Goal: Transaction & Acquisition: Download file/media

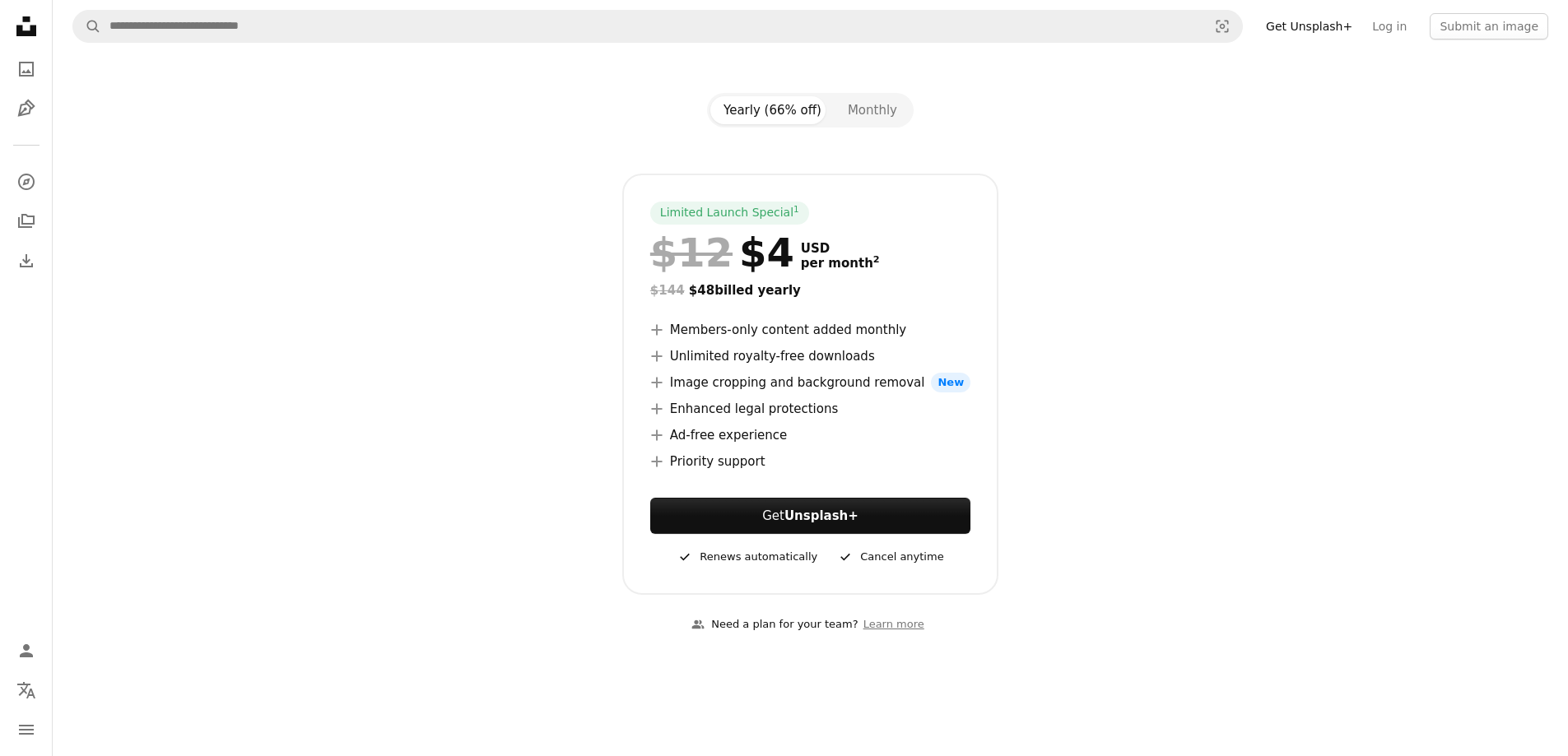
scroll to position [164, 0]
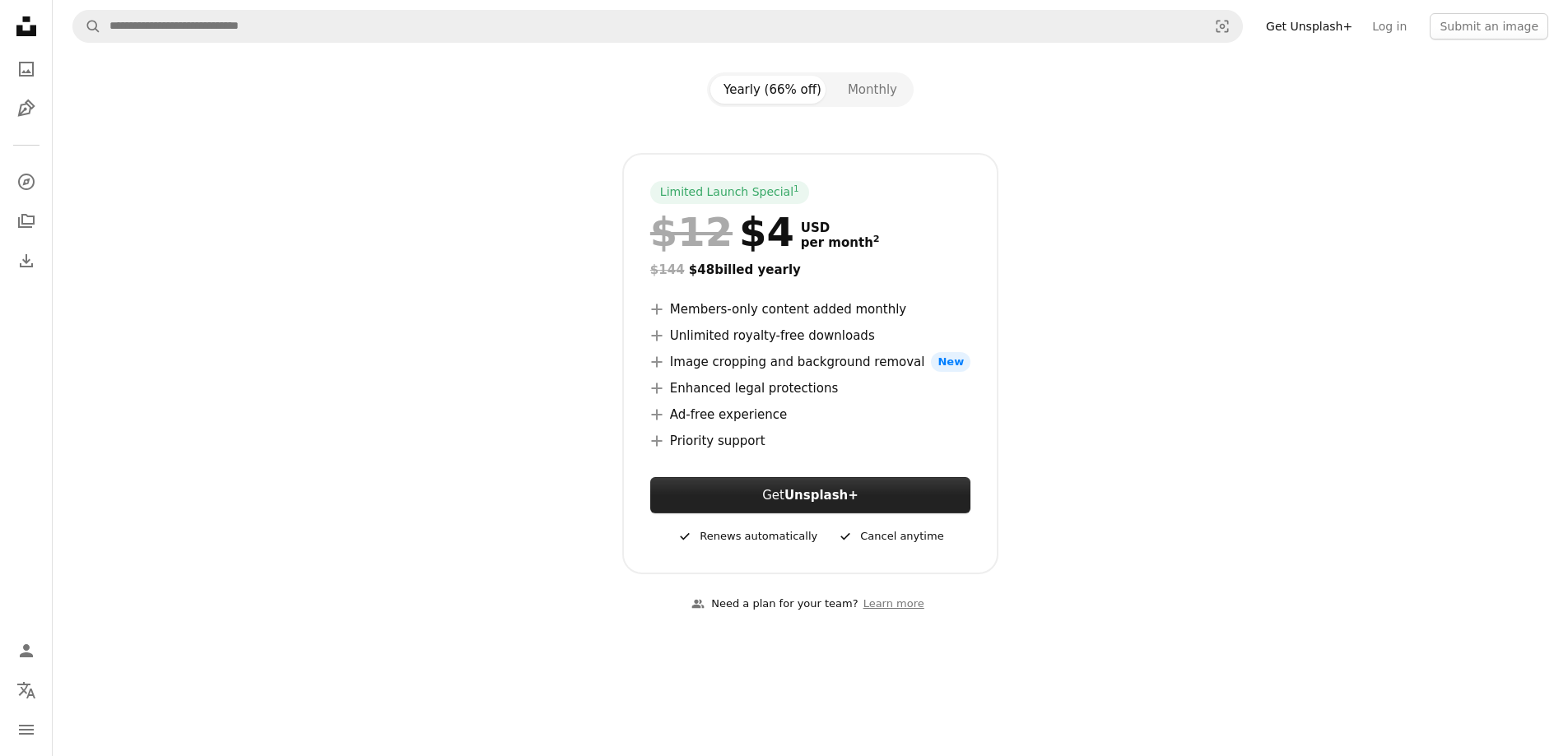
click at [736, 496] on button "Get Unsplash+" at bounding box center [810, 496] width 320 height 37
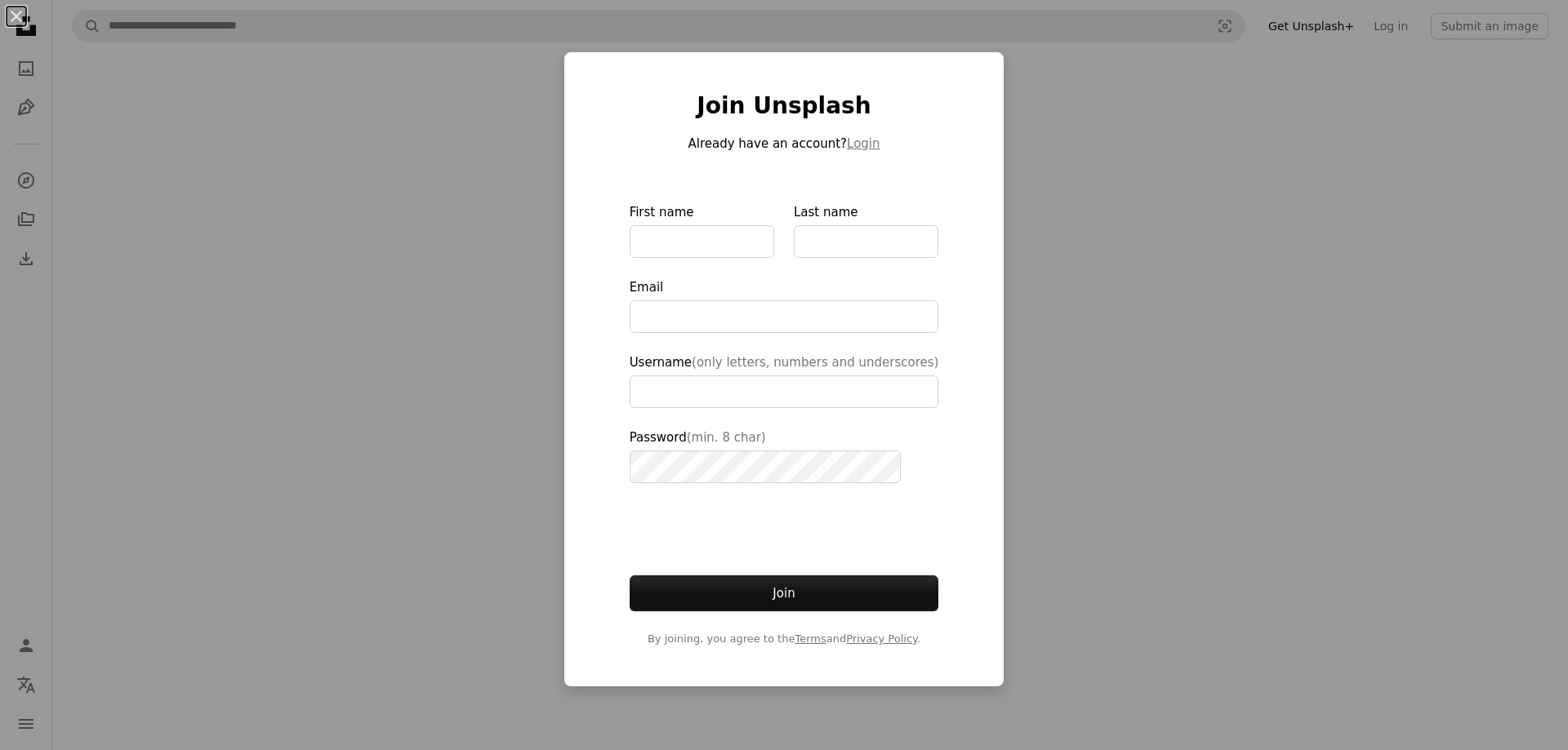
type input "**********"
click at [1194, 227] on div "An X shape Join Unsplash Already have an account? Login First name Last name Em…" at bounding box center [784, 375] width 1568 height 750
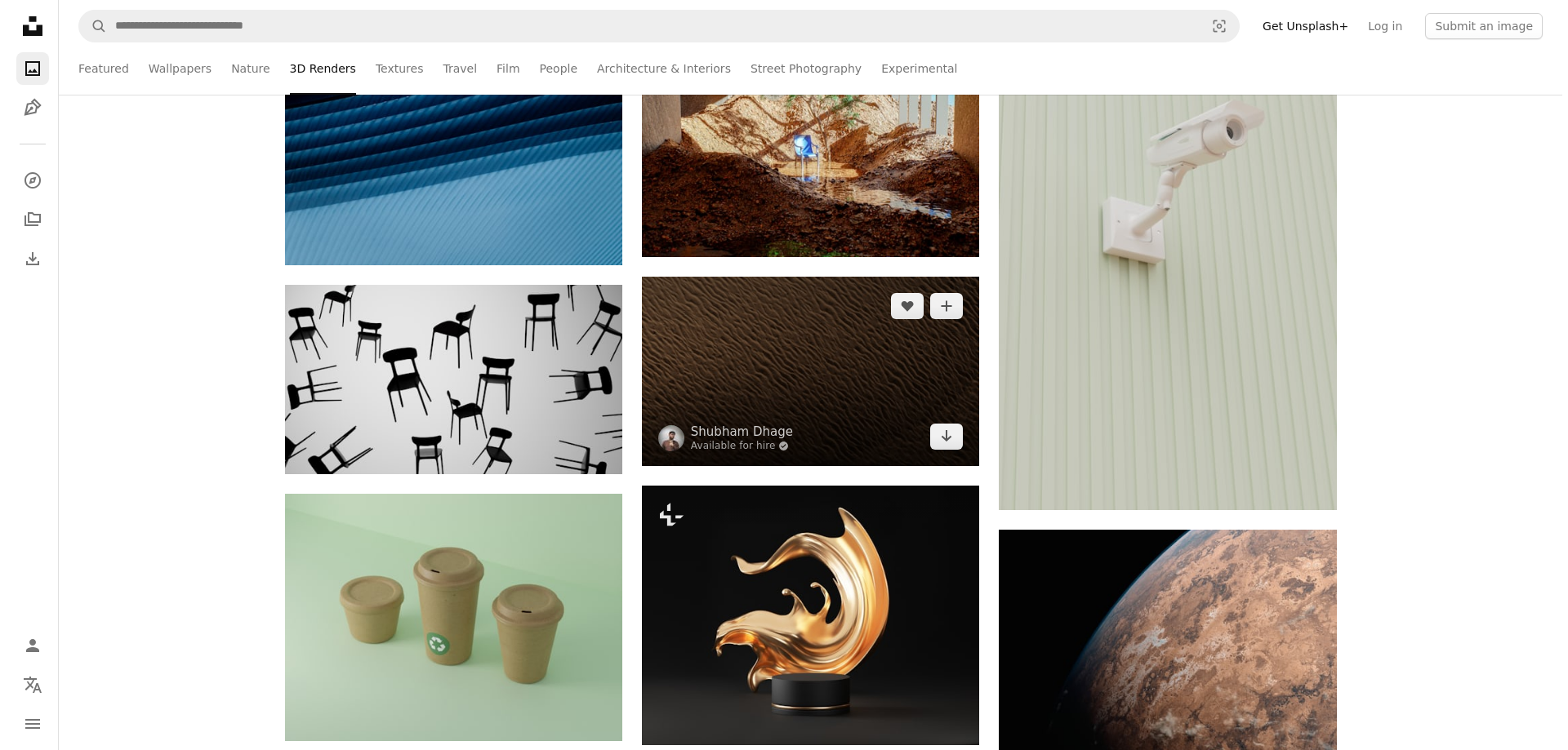
scroll to position [10123, 0]
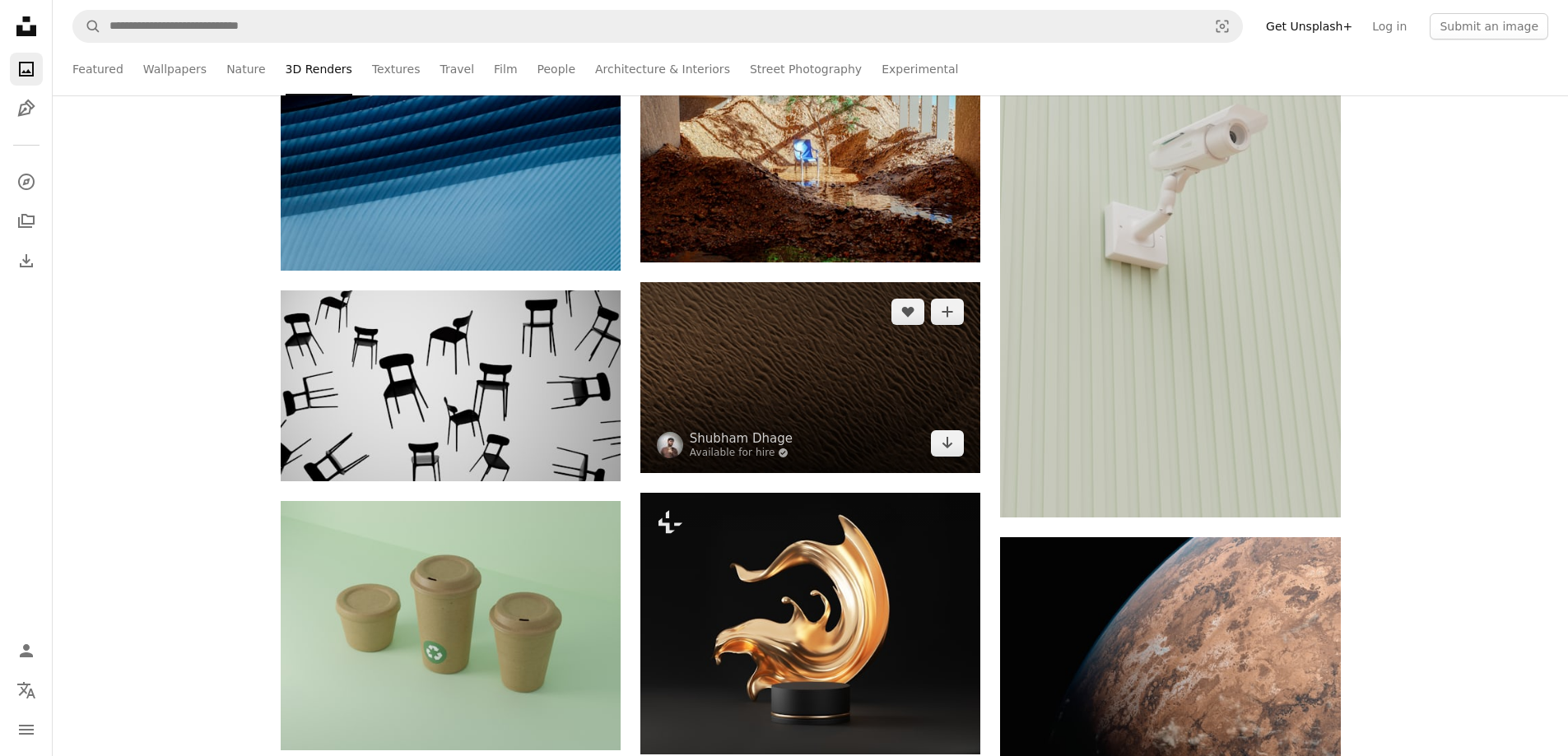
click at [764, 391] on img at bounding box center [810, 378] width 340 height 191
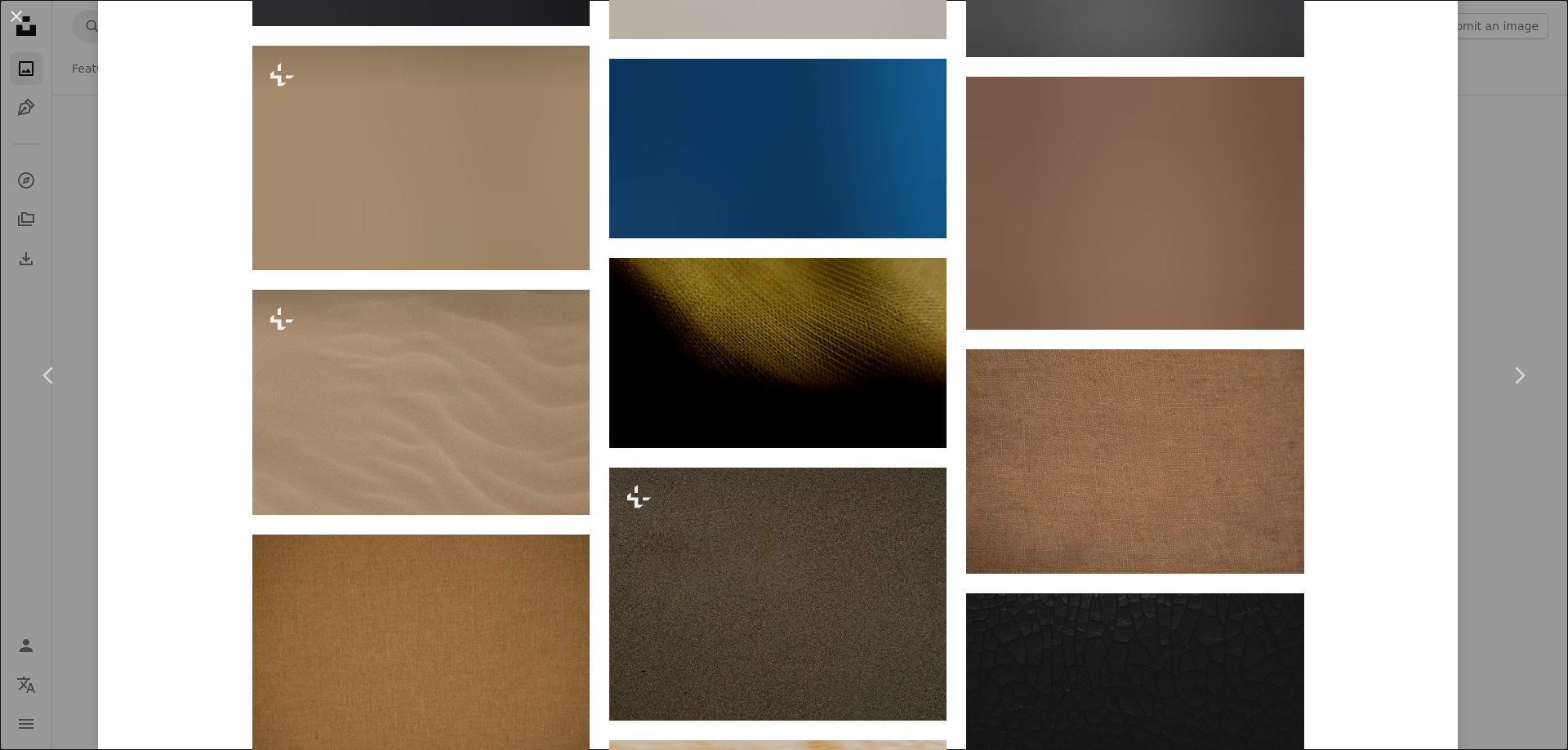
scroll to position [2368, 0]
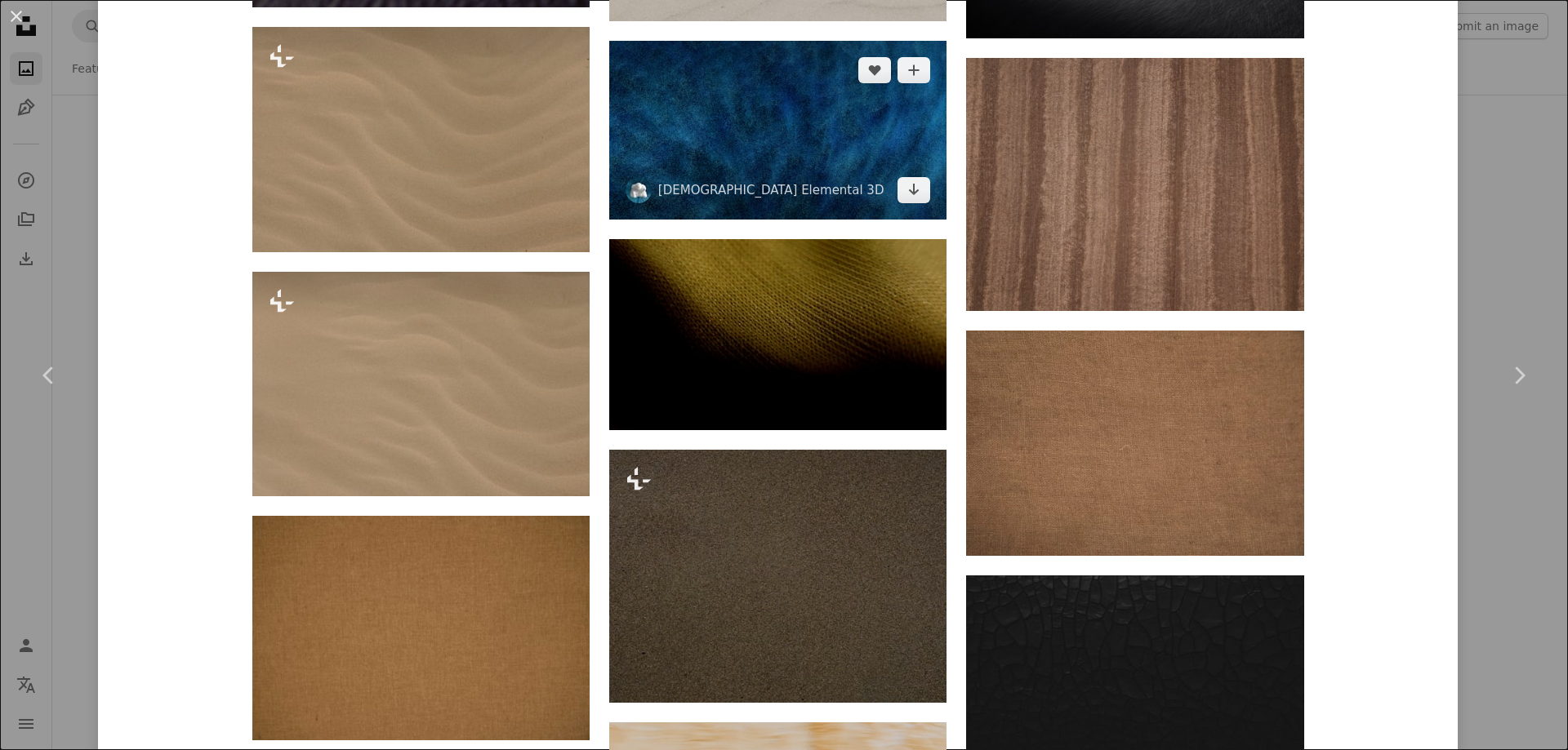
click at [729, 175] on img at bounding box center [777, 131] width 337 height 180
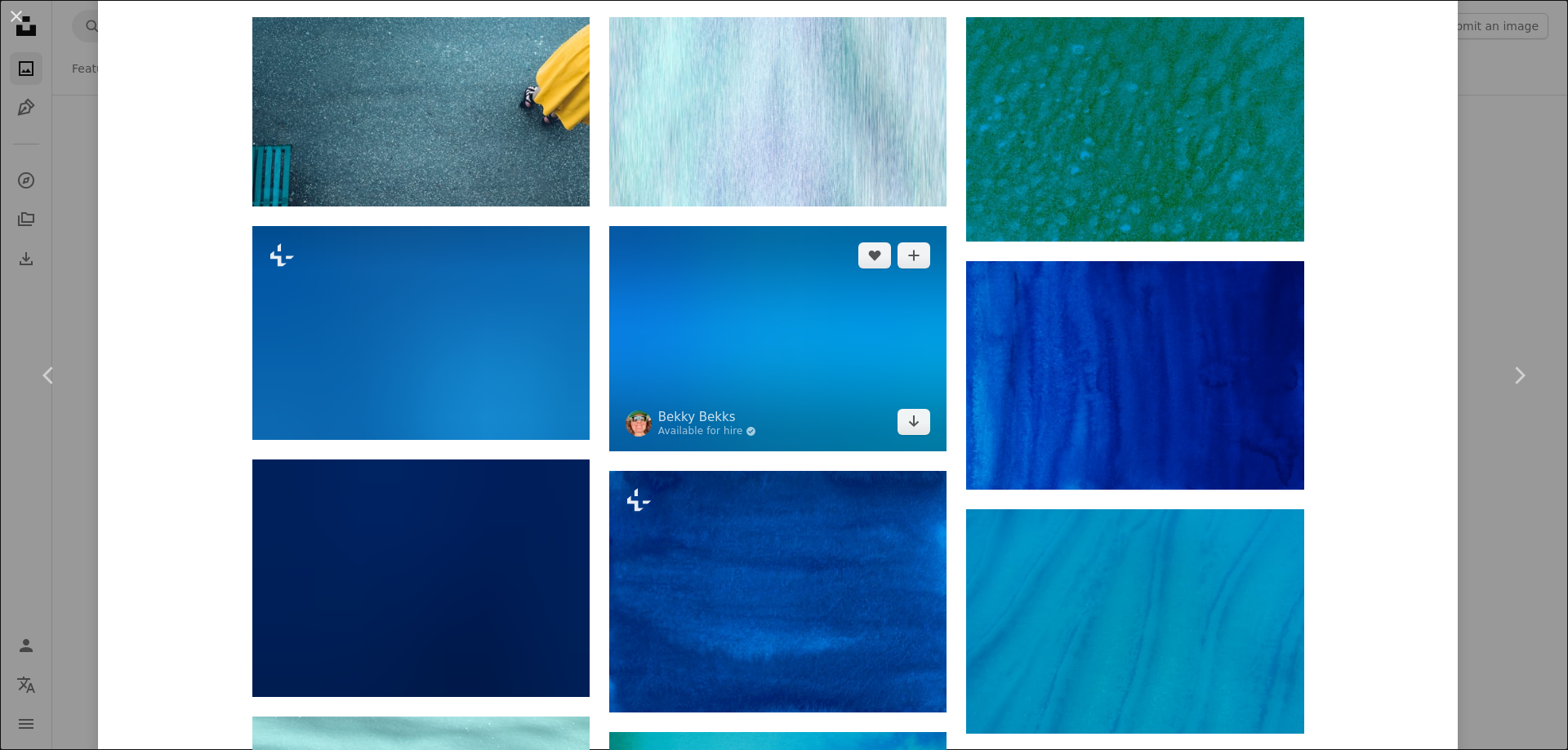
scroll to position [1306, 0]
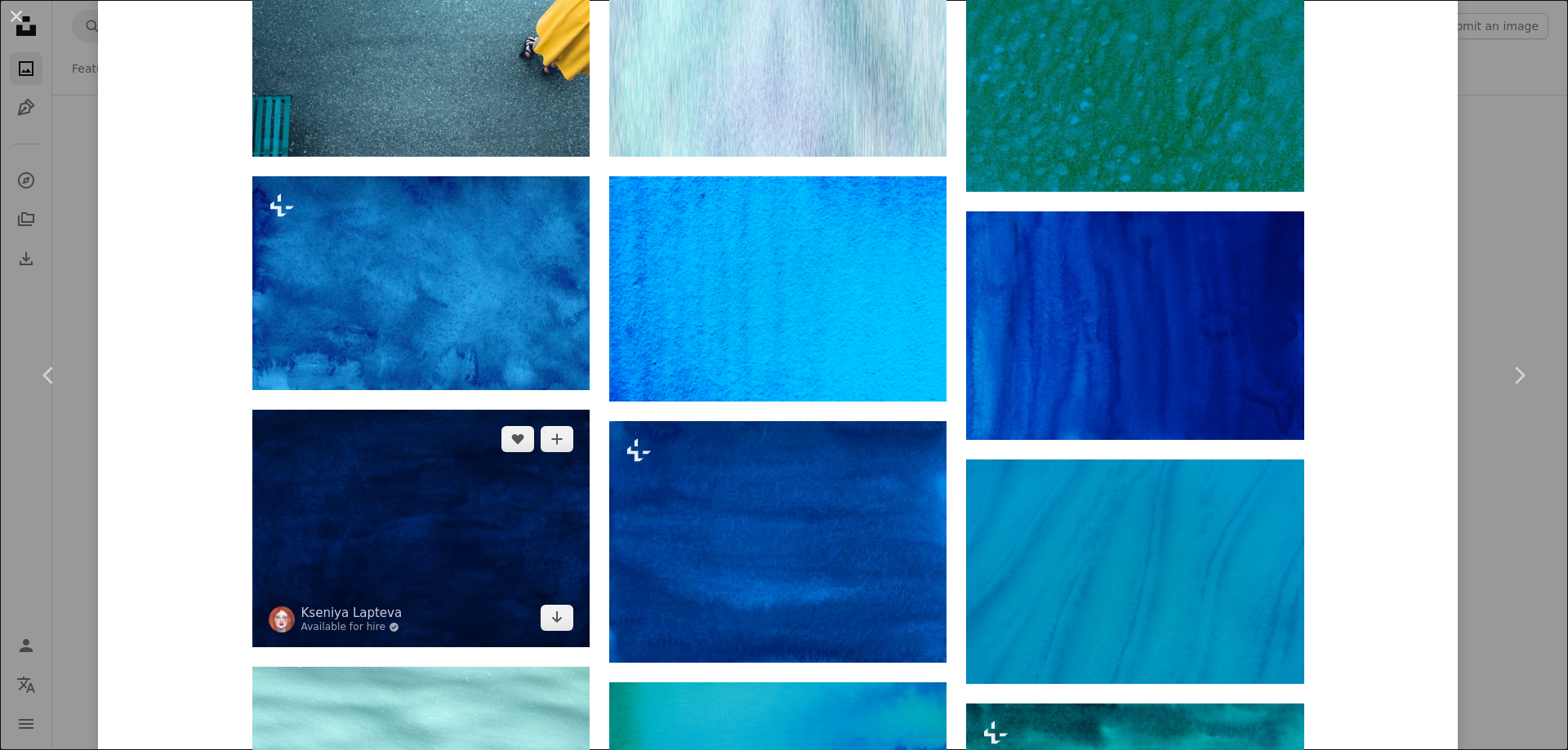
click at [453, 523] on img at bounding box center [420, 528] width 337 height 237
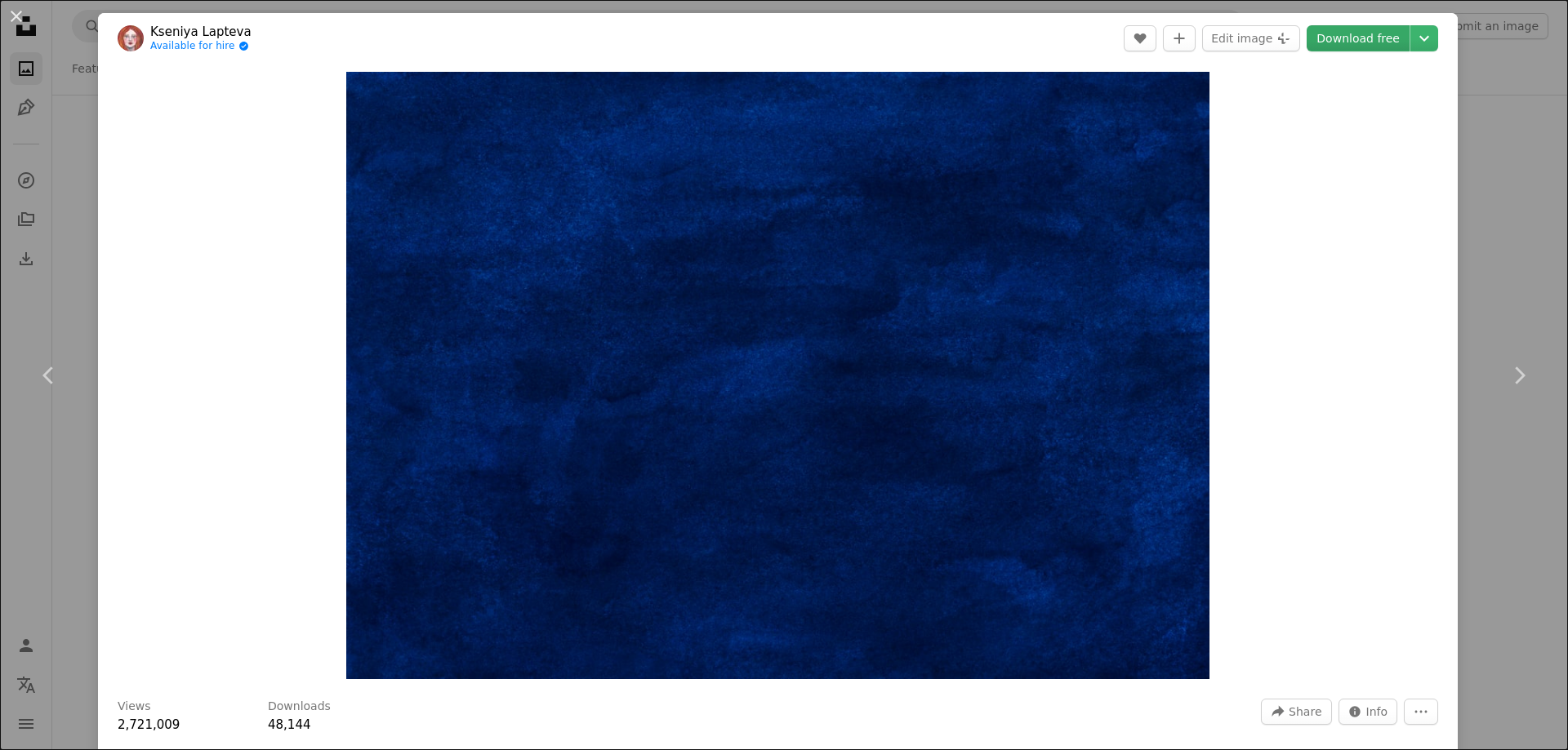
click at [1347, 40] on link "Download free" at bounding box center [1358, 39] width 103 height 26
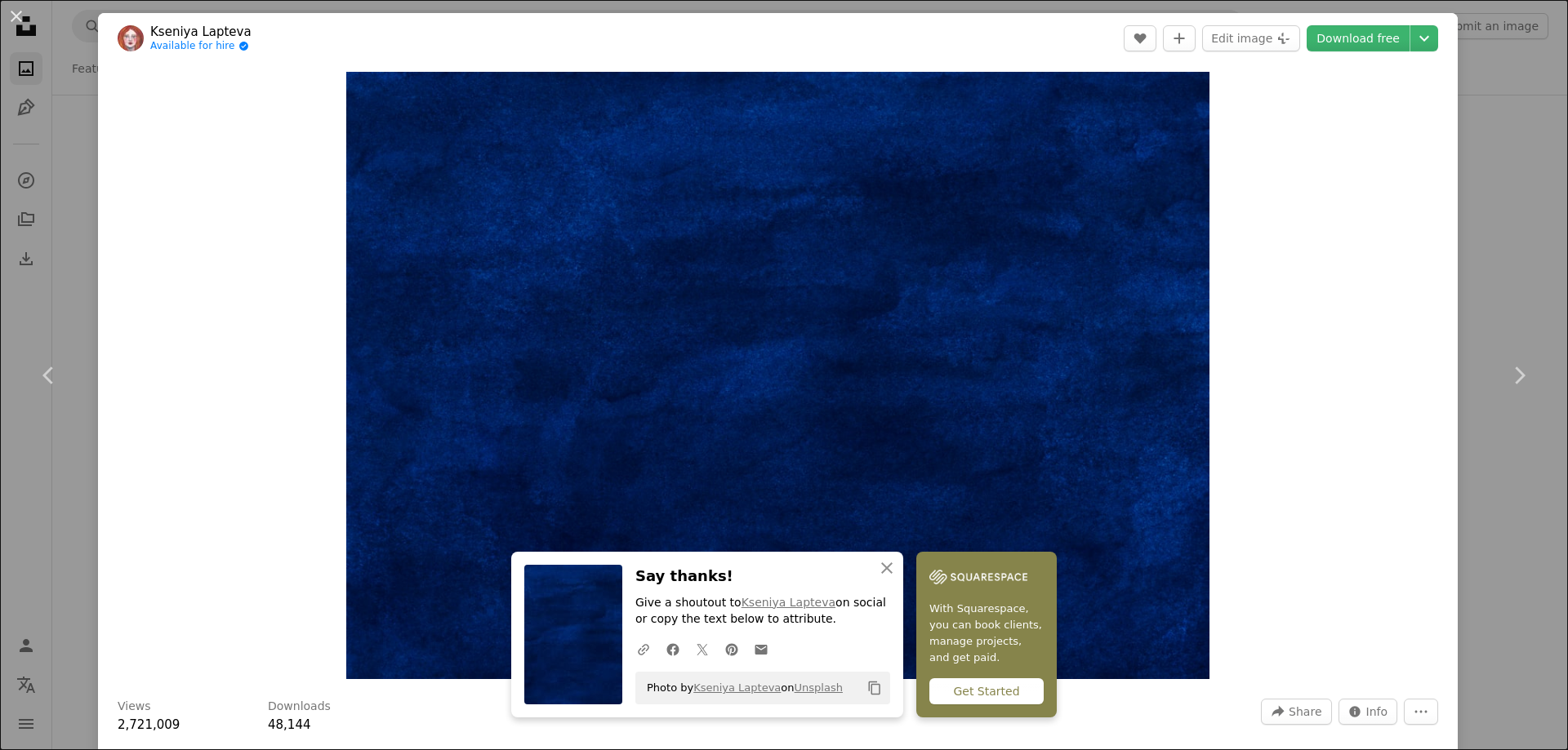
click at [1502, 194] on div "An X shape Chevron left Chevron right An X shape Close Say thanks! Give a shout…" at bounding box center [784, 375] width 1568 height 750
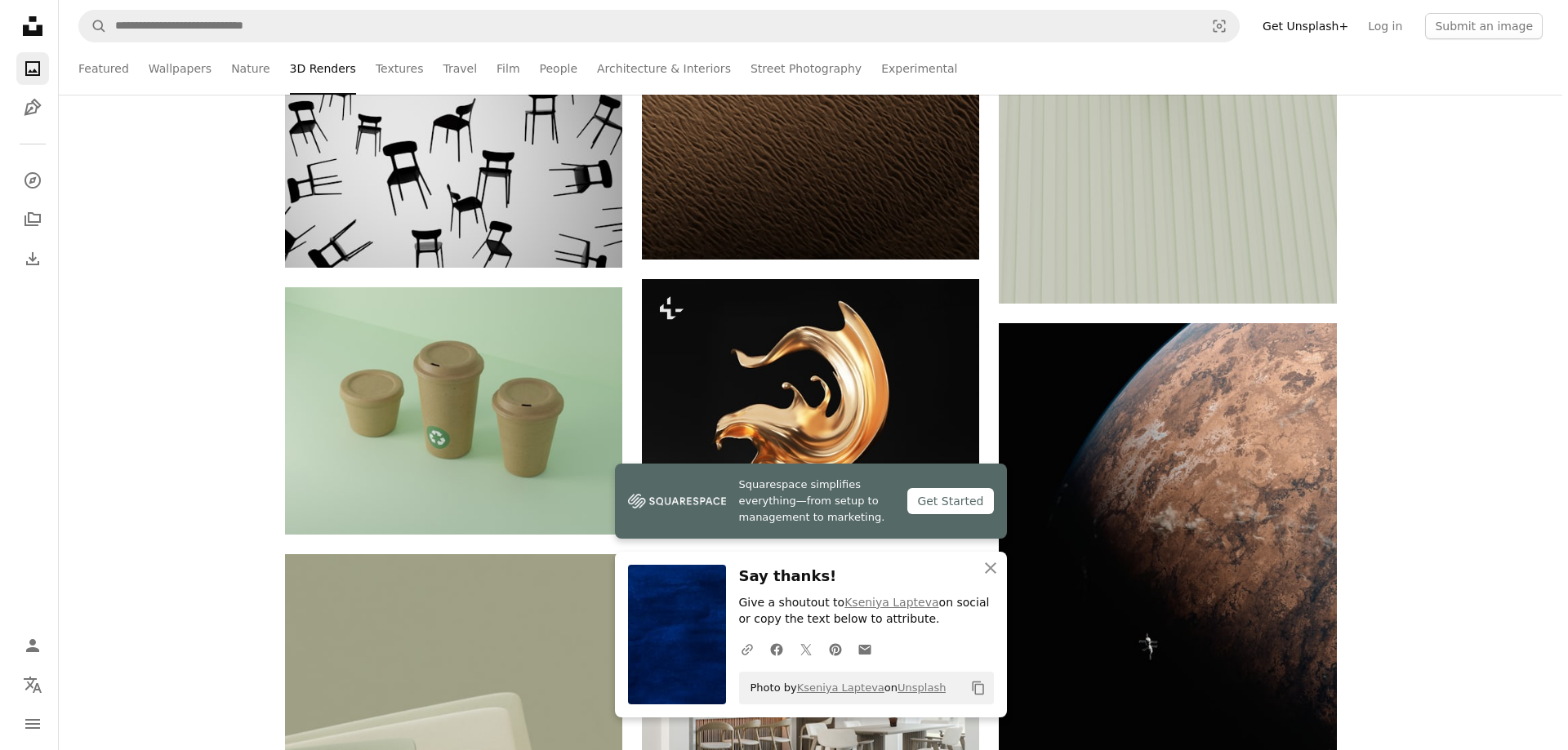
scroll to position [10123, 0]
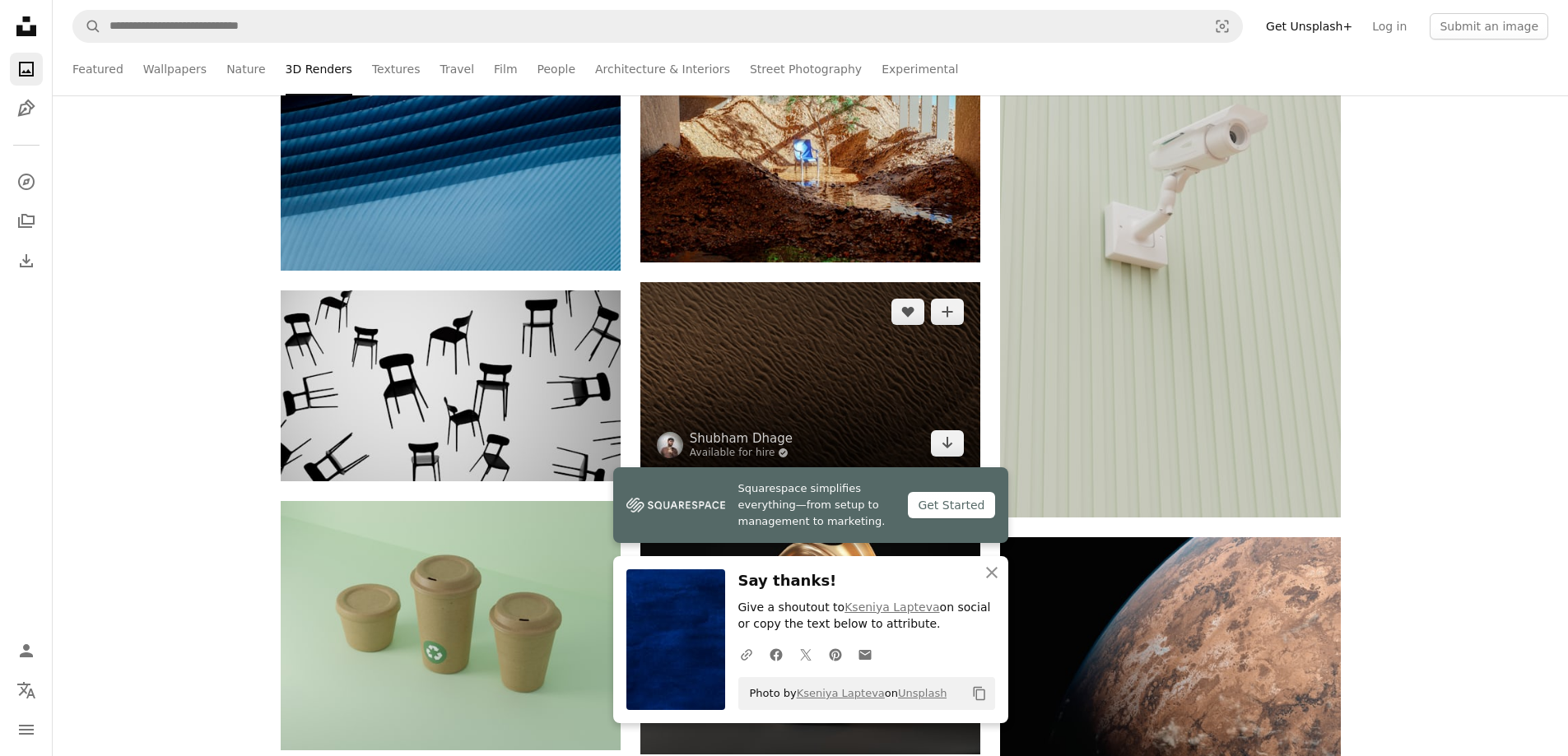
click at [819, 398] on img at bounding box center [810, 378] width 340 height 191
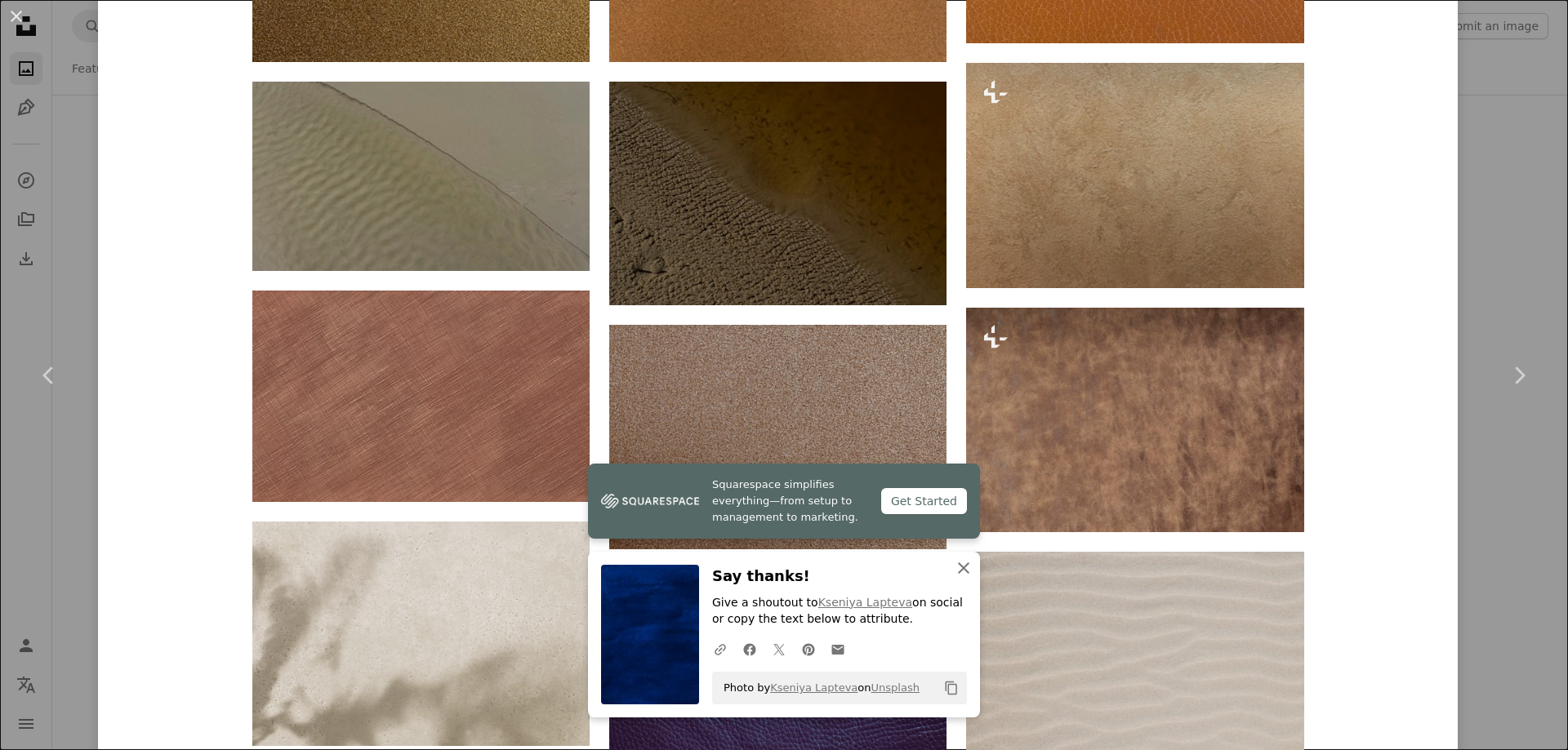
scroll to position [1388, 0]
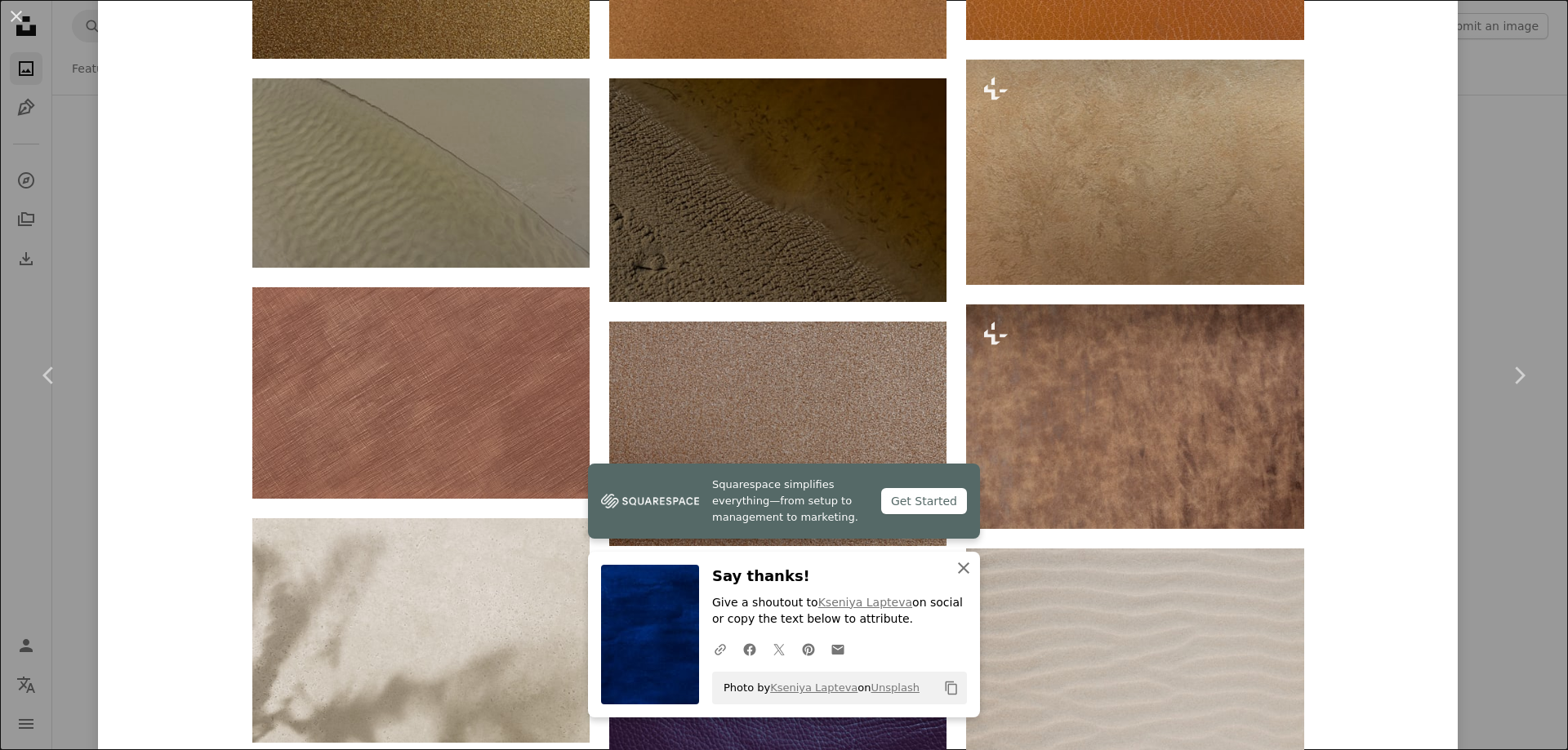
click at [964, 567] on icon "An X shape" at bounding box center [964, 569] width 20 height 20
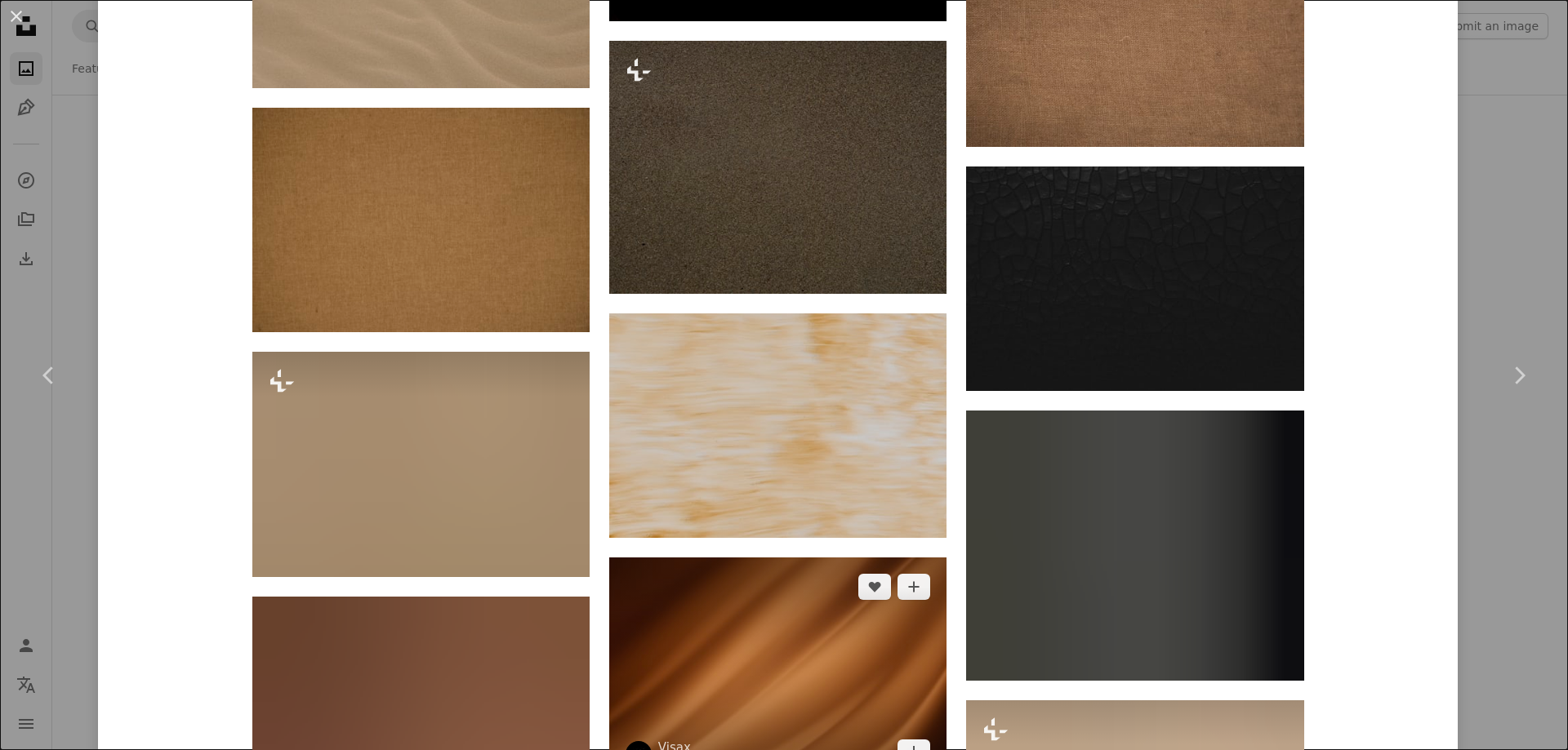
scroll to position [3184, 0]
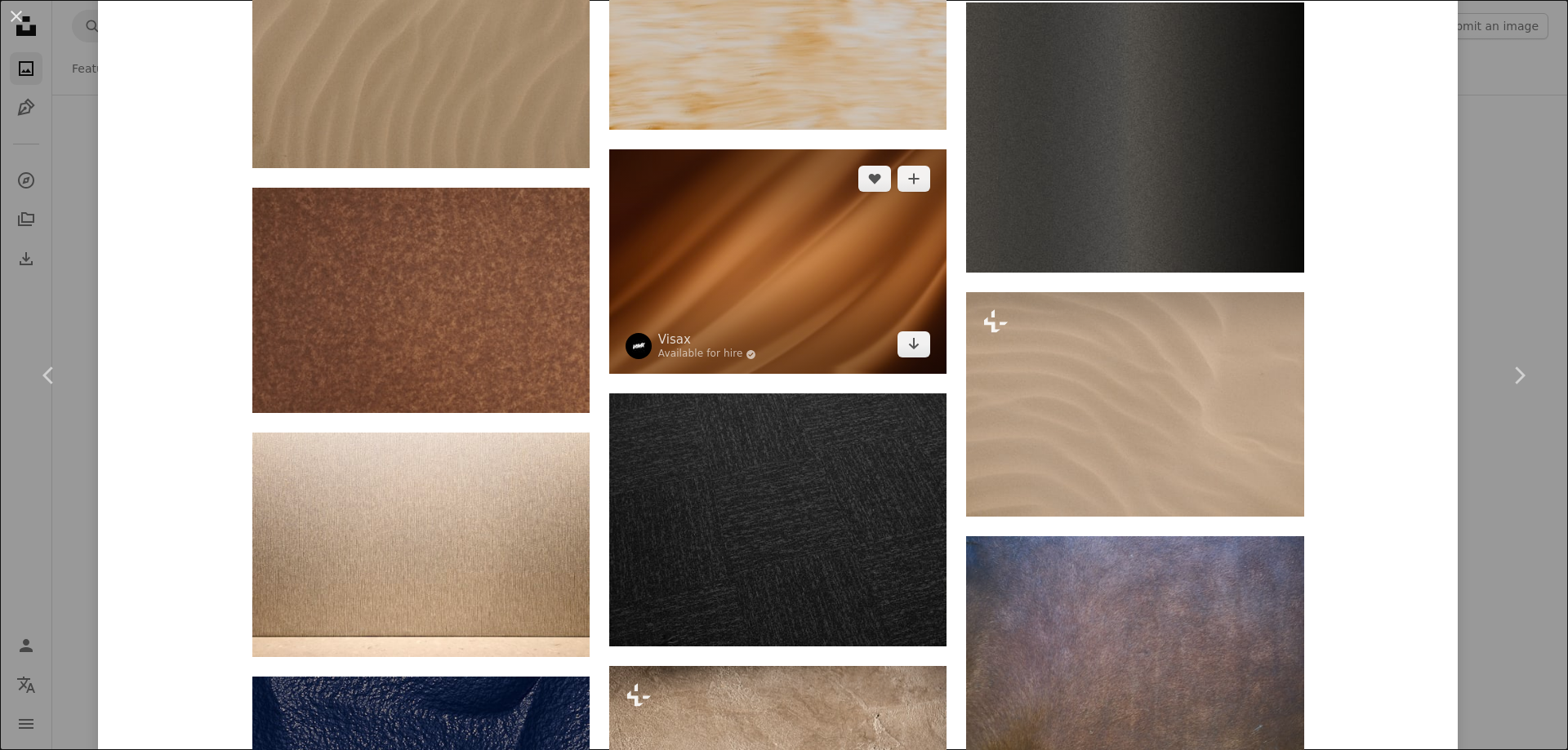
click at [861, 293] on img at bounding box center [777, 261] width 337 height 224
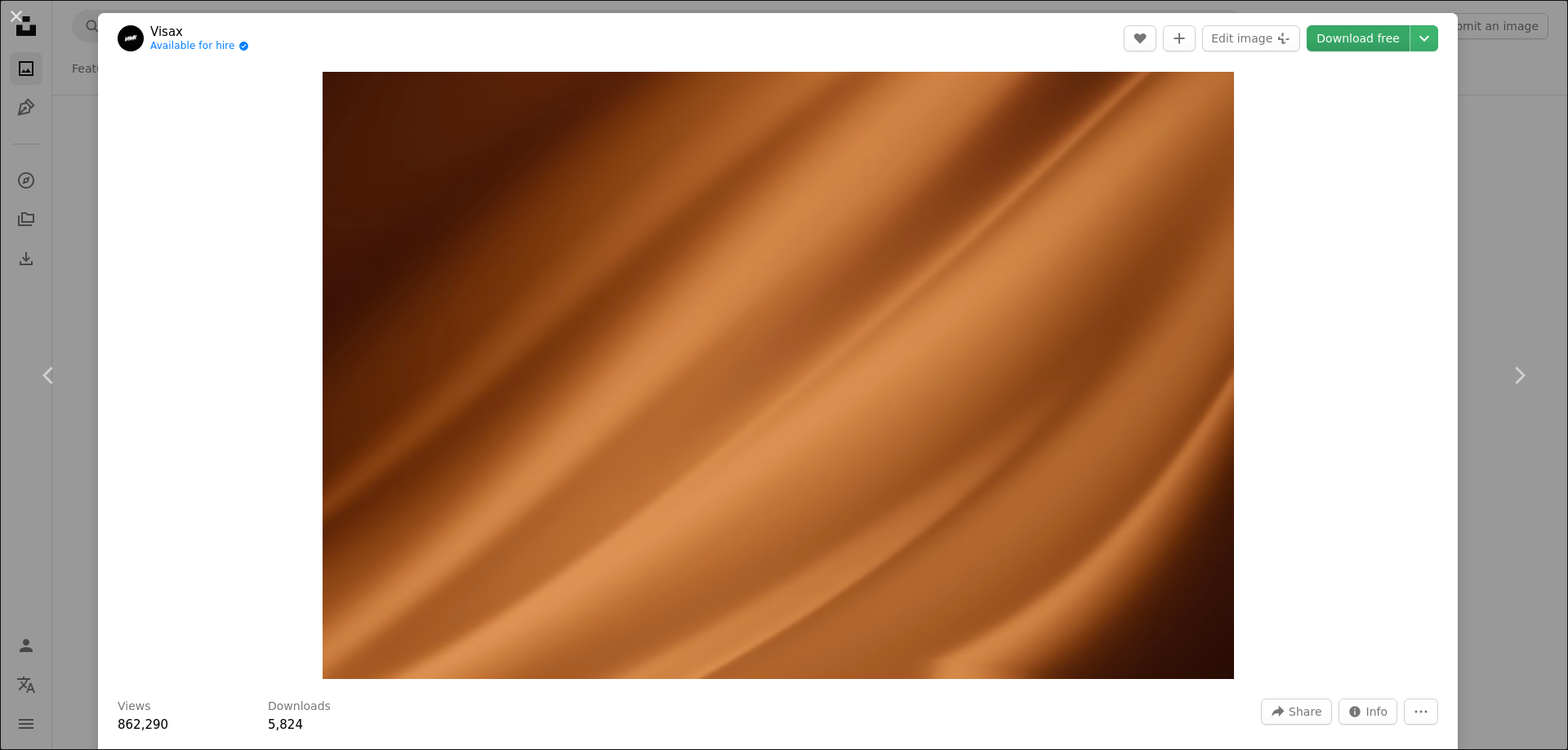
click at [1350, 40] on link "Download free" at bounding box center [1358, 39] width 103 height 26
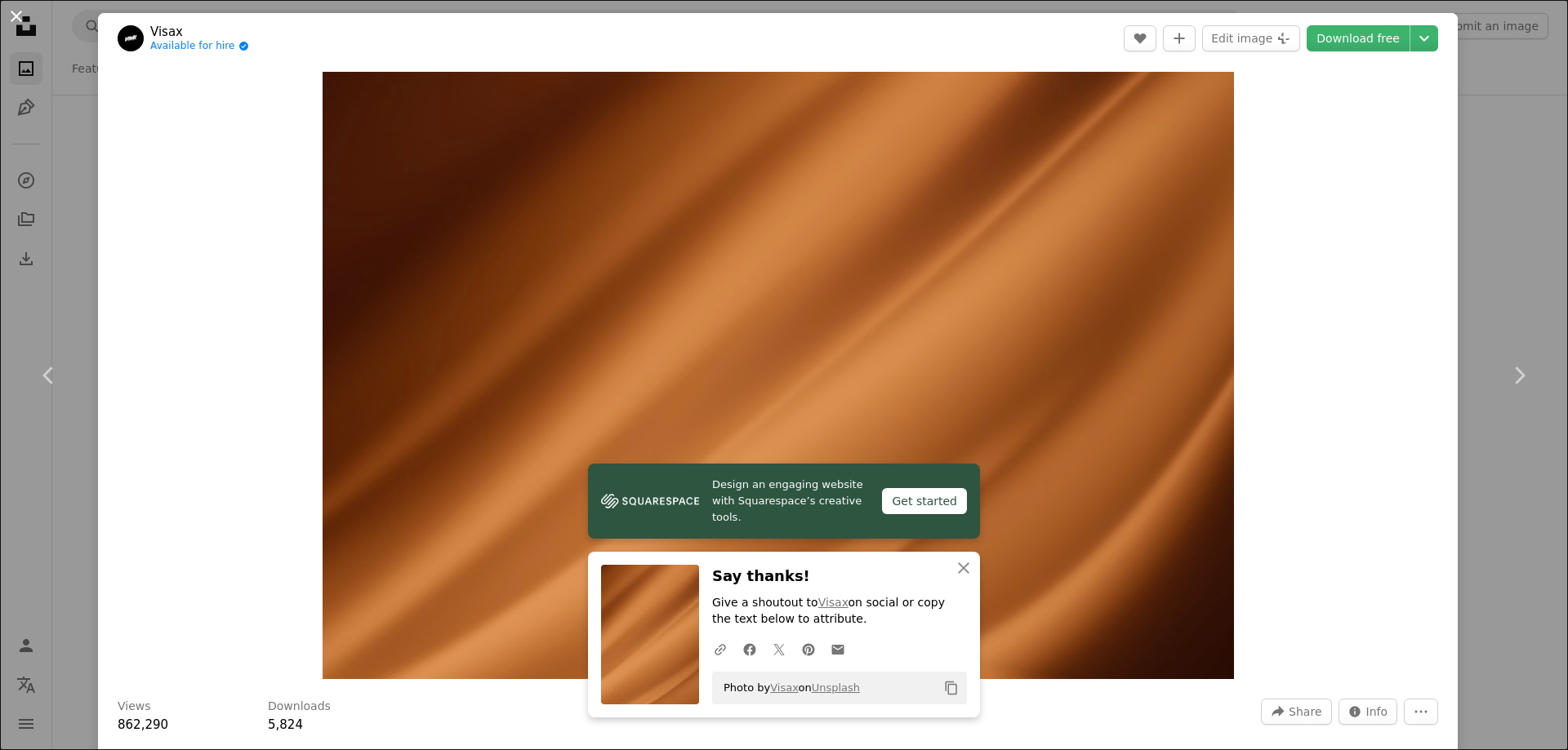
click at [12, 14] on button "An X shape" at bounding box center [16, 16] width 20 height 20
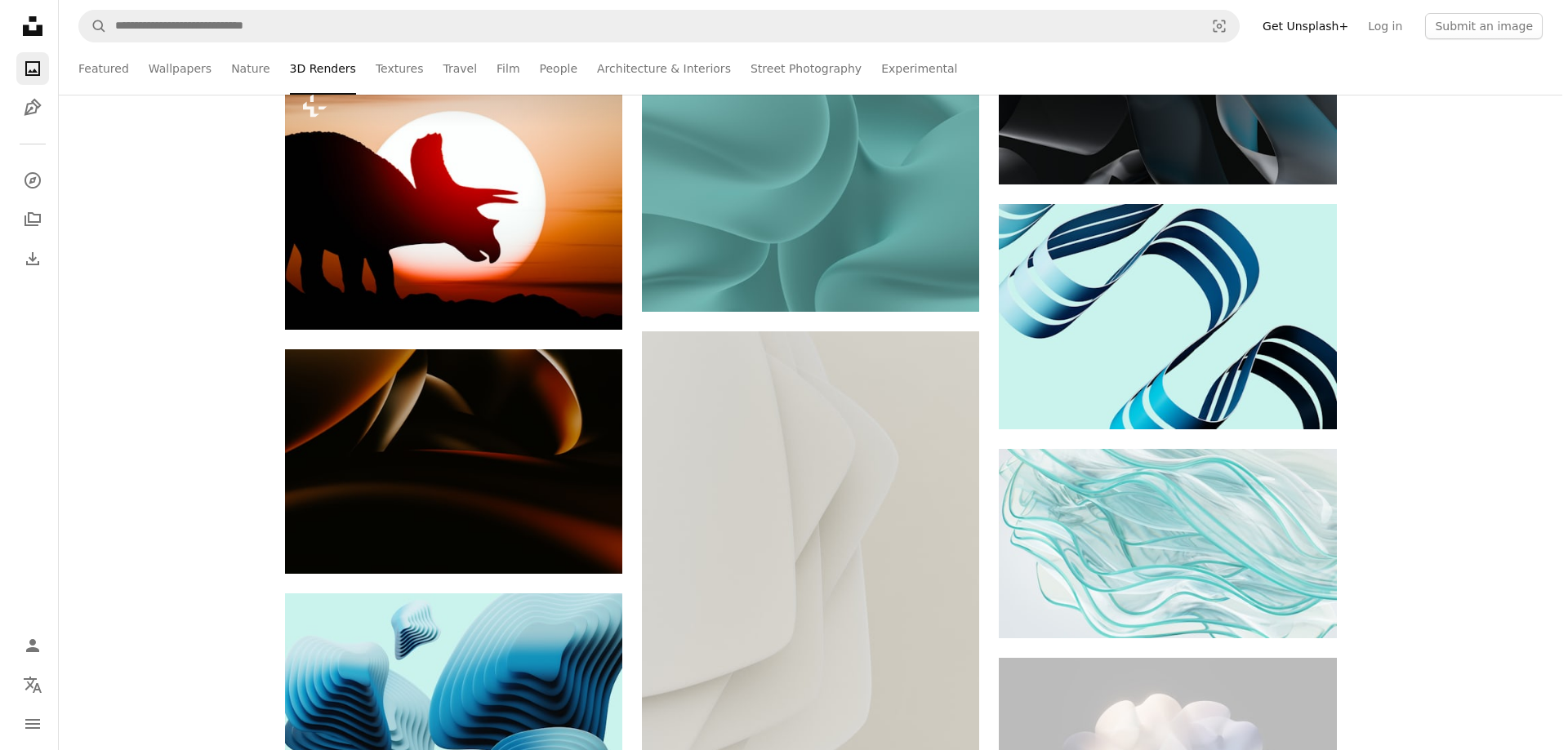
scroll to position [19267, 0]
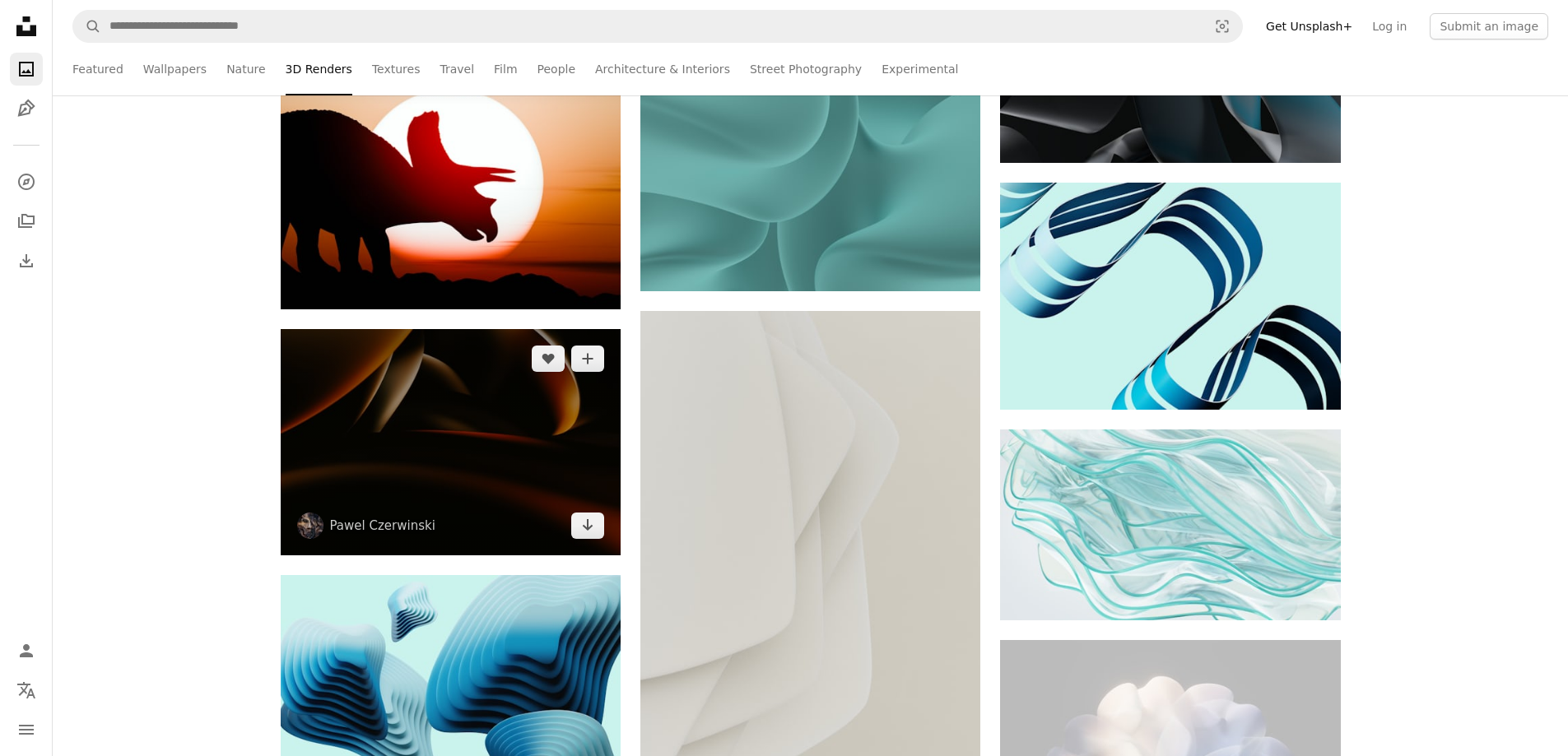
click at [480, 439] on img at bounding box center [450, 442] width 340 height 226
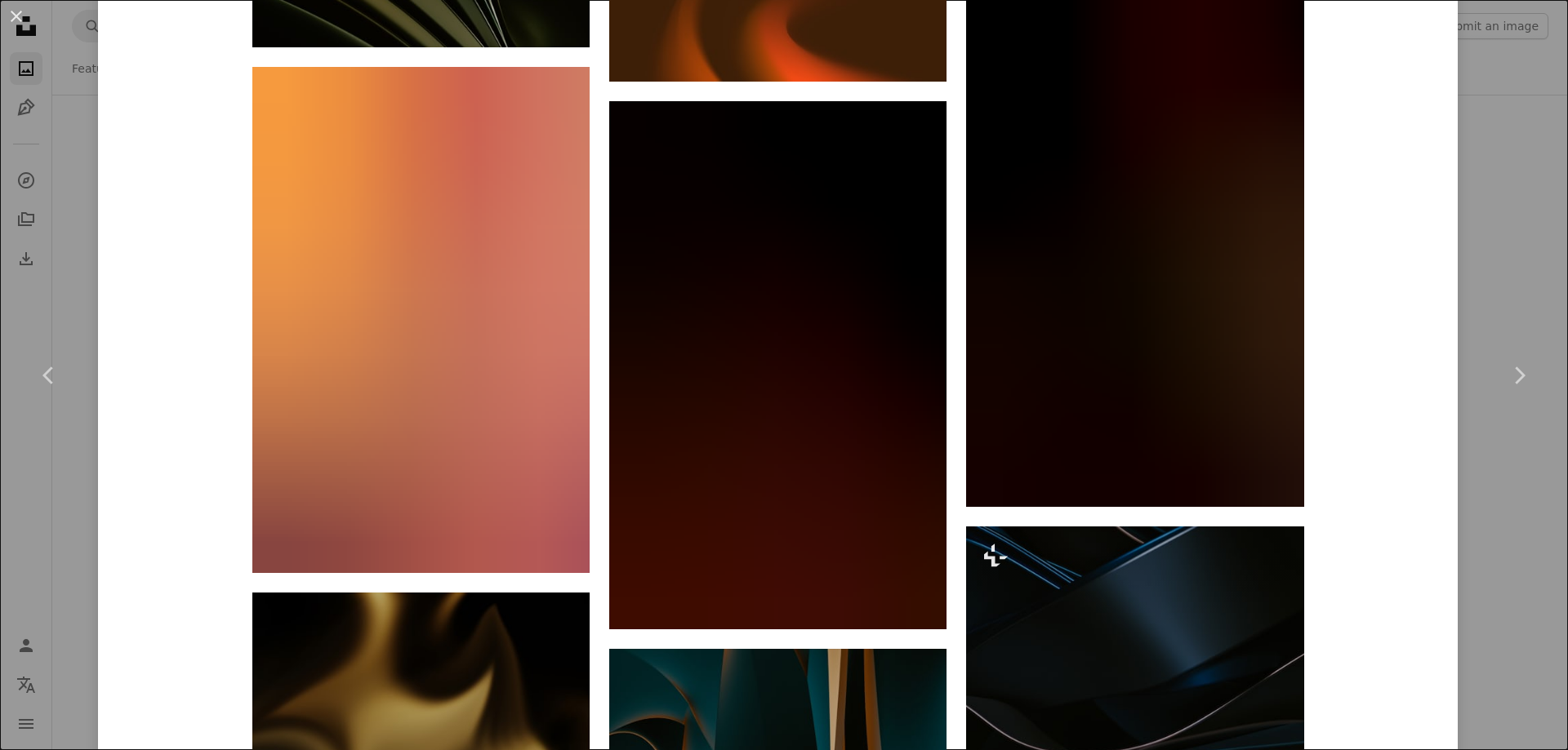
scroll to position [2776, 0]
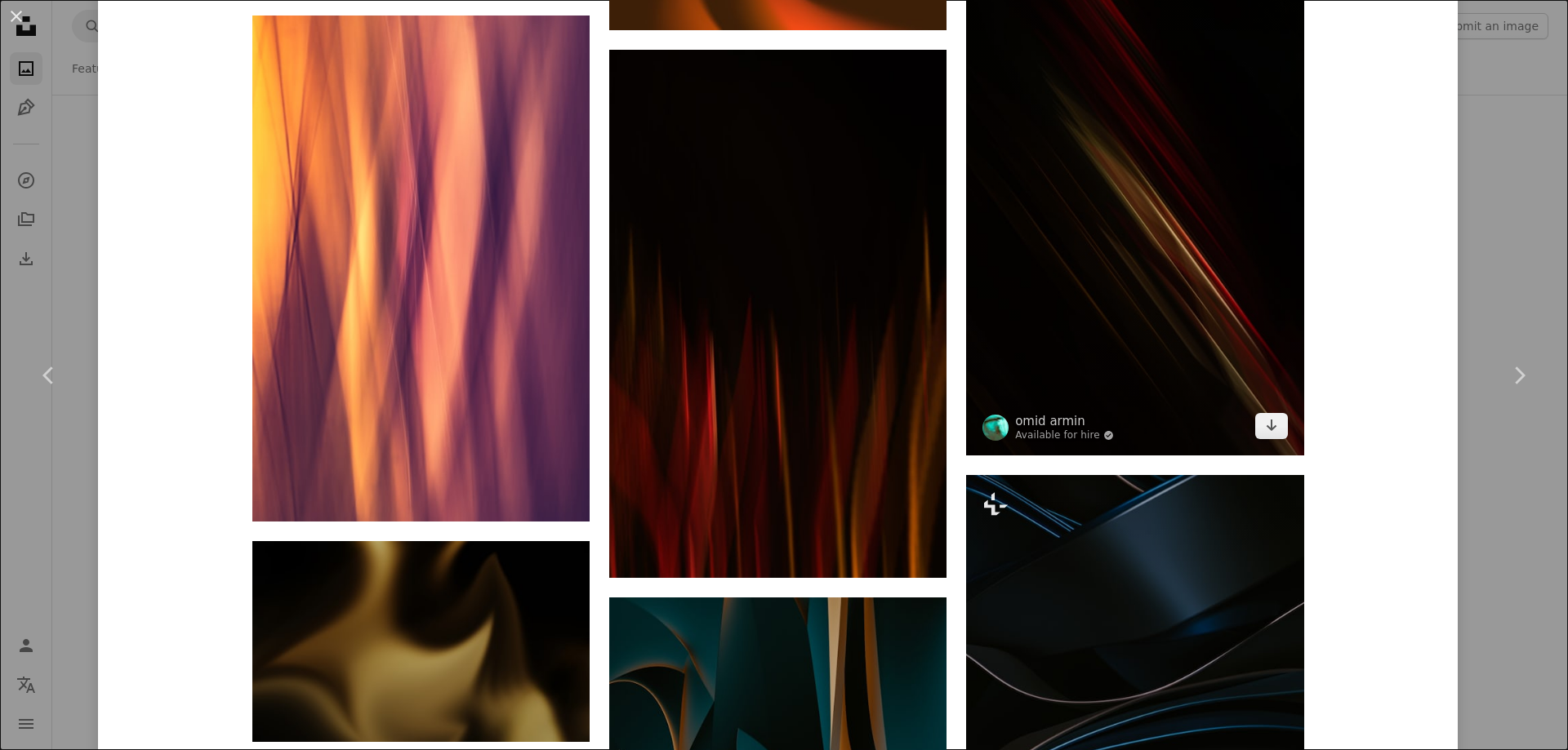
click at [1115, 228] on img at bounding box center [1134, 194] width 337 height 524
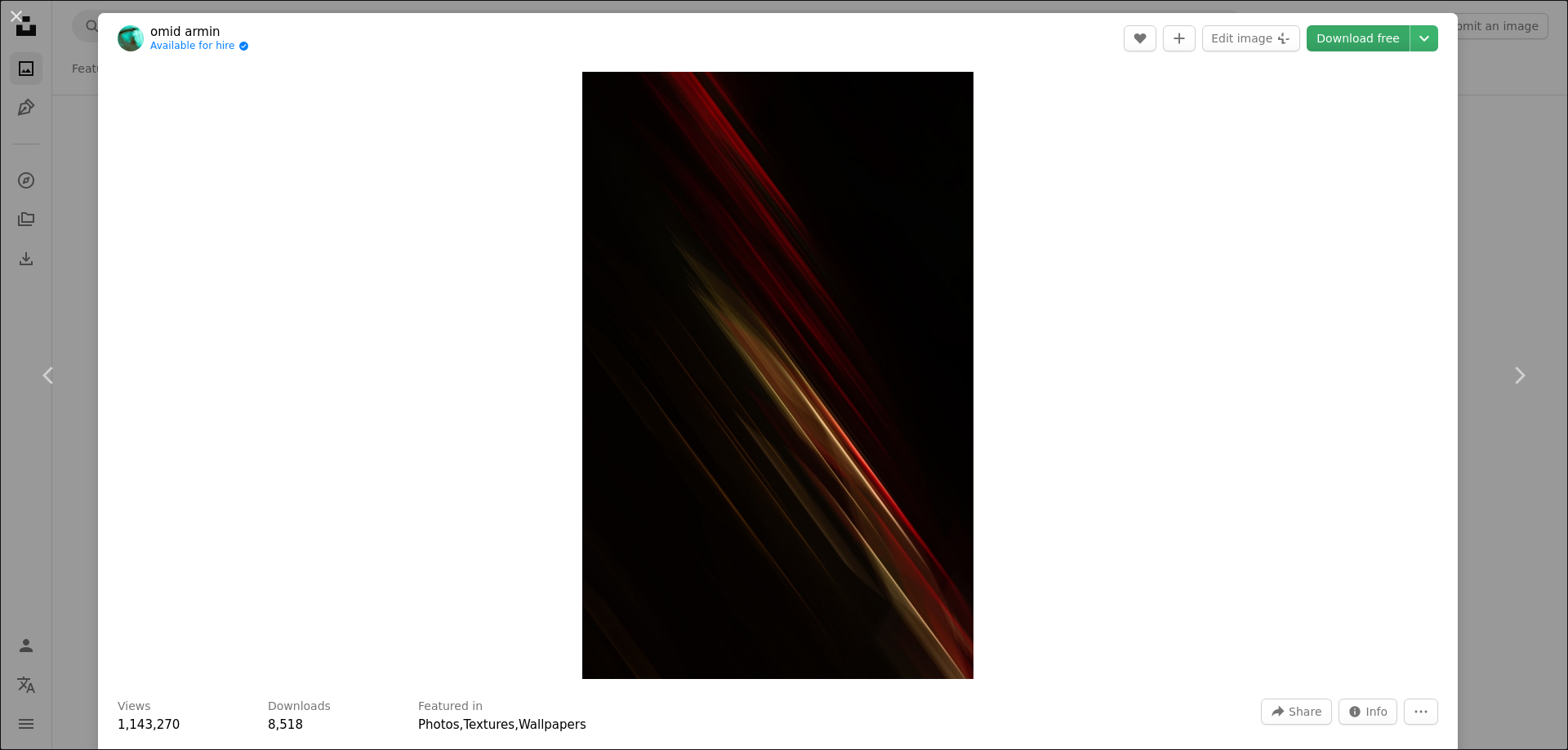
click at [1354, 44] on link "Download free" at bounding box center [1358, 39] width 103 height 26
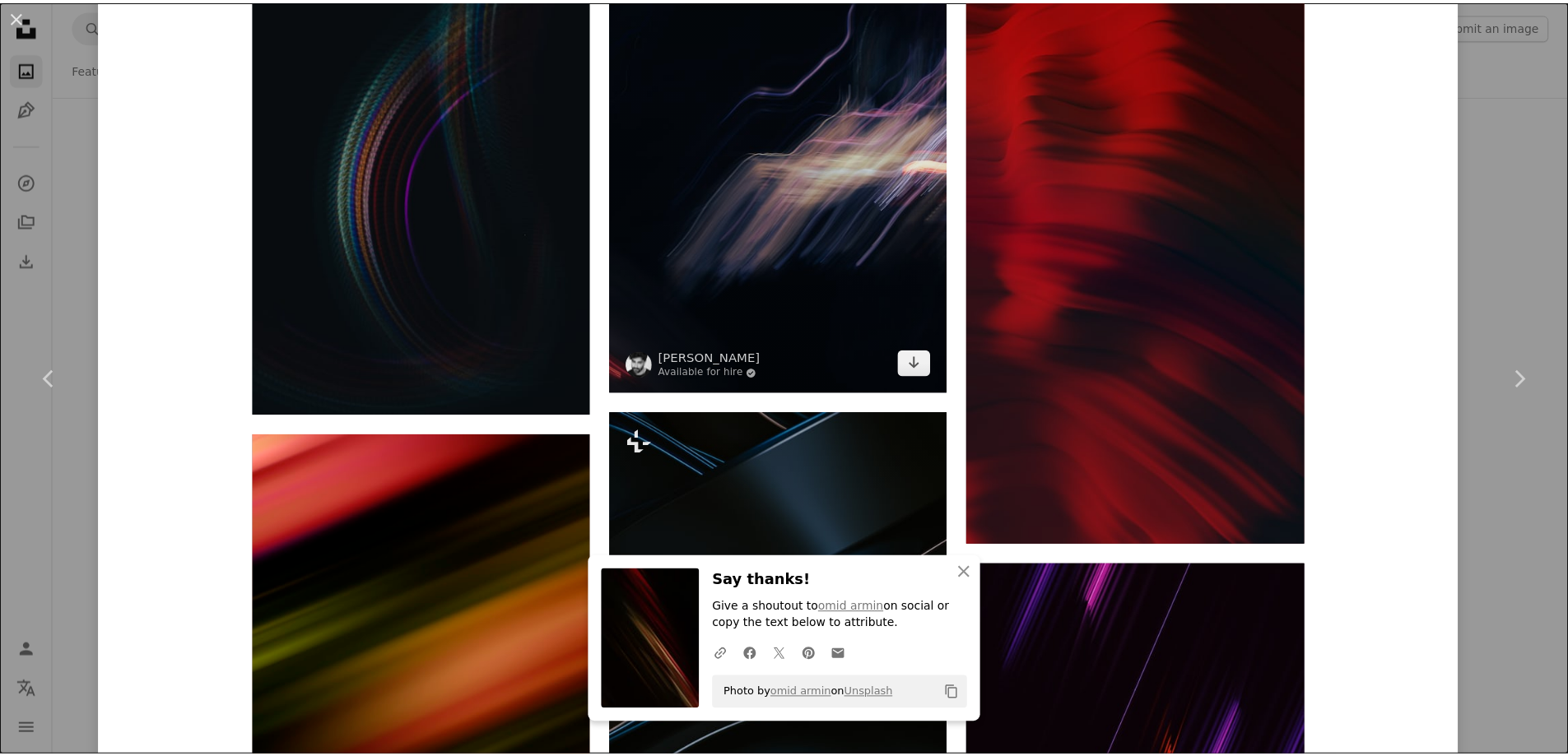
scroll to position [2387, 0]
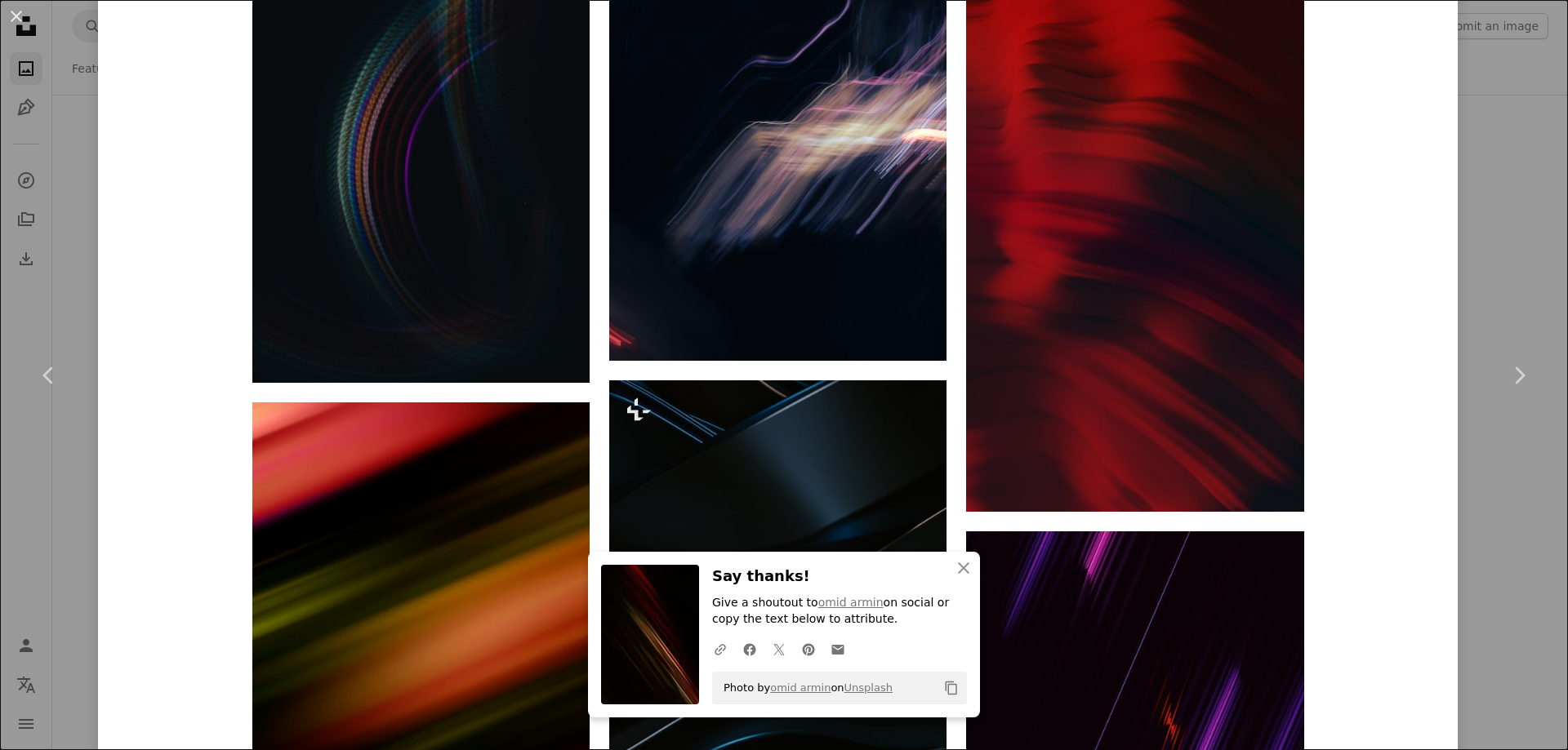
click at [73, 282] on div "An X shape Chevron left Chevron right An X shape Close Say thanks! Give a shout…" at bounding box center [784, 375] width 1568 height 750
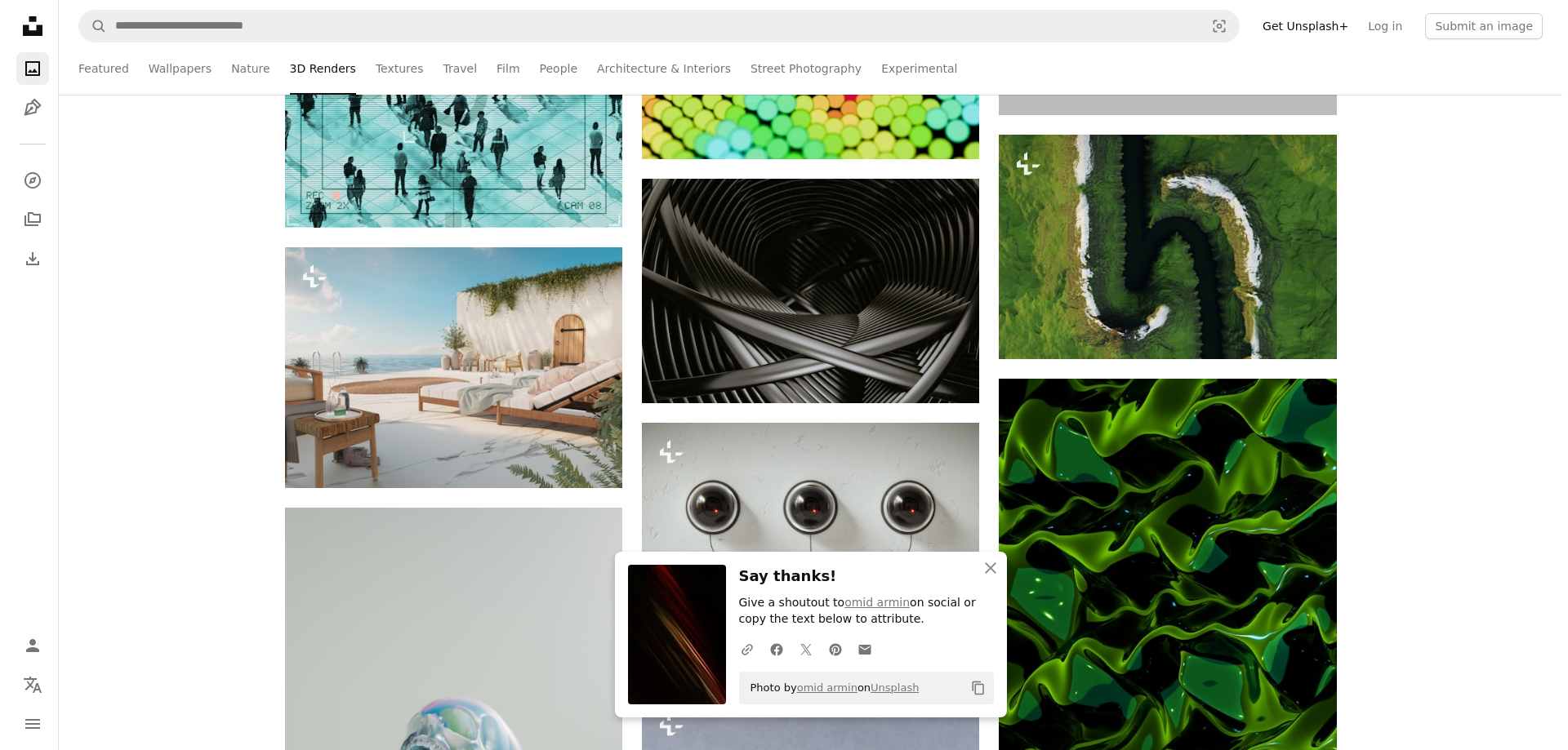
scroll to position [20247, 0]
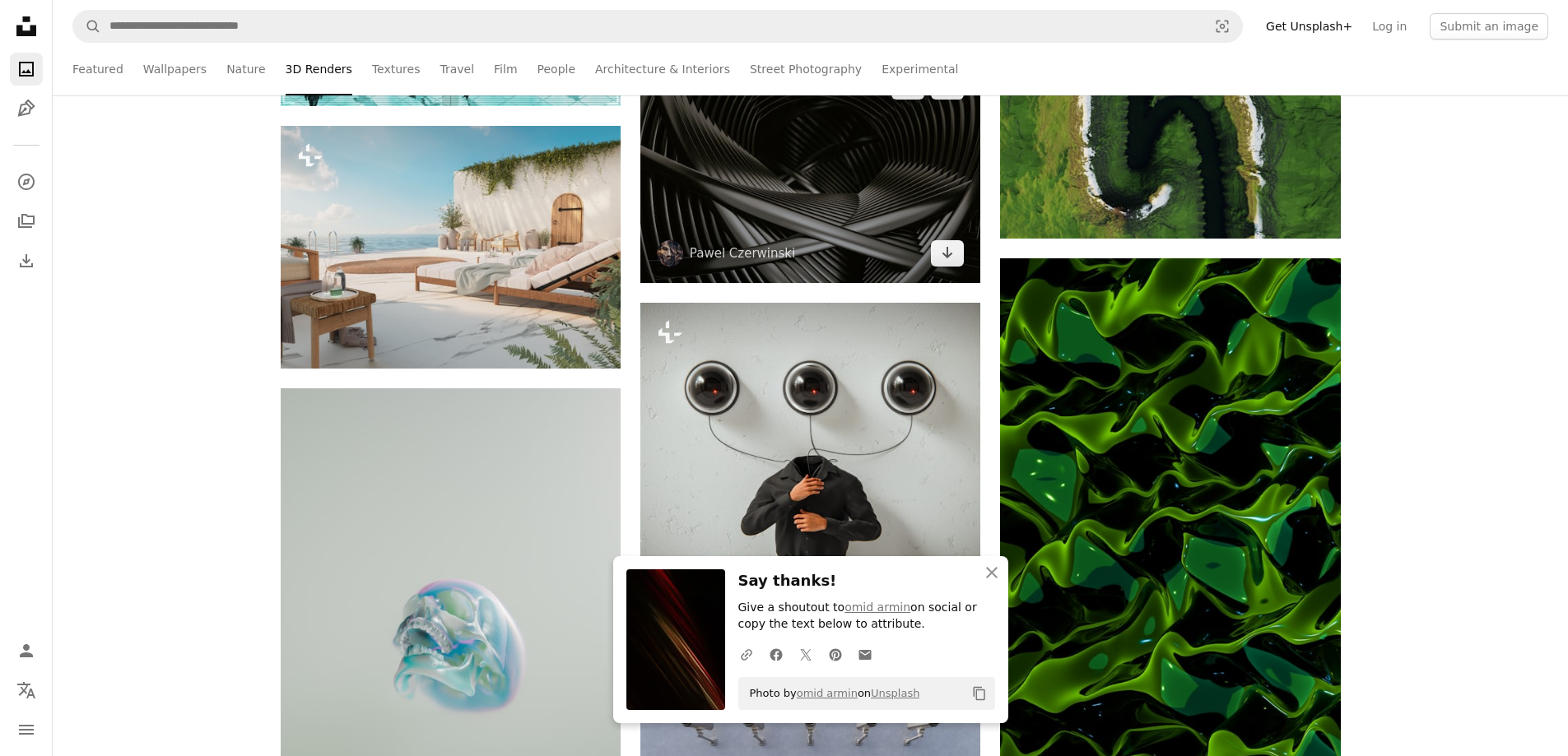
click at [831, 194] on img at bounding box center [810, 169] width 340 height 226
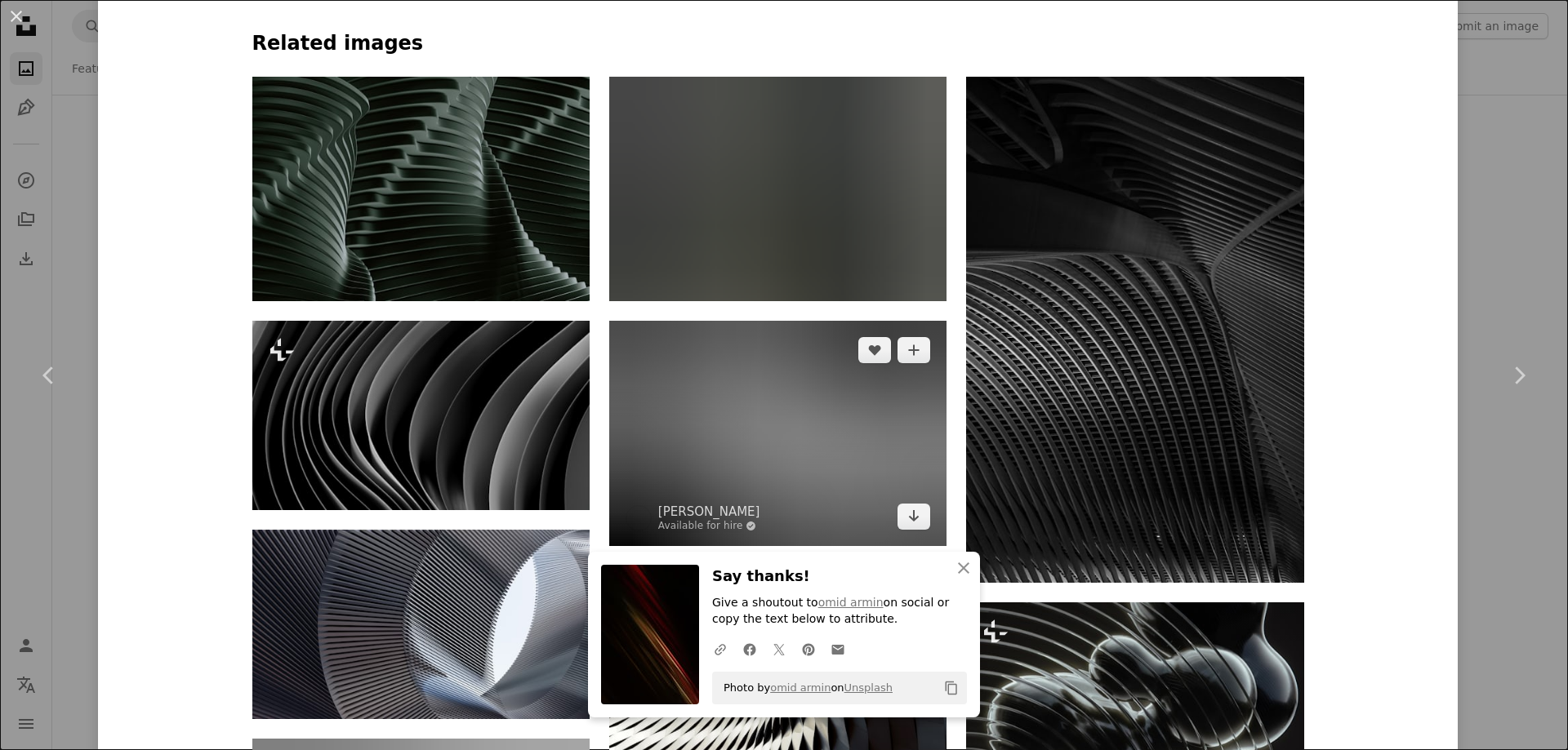
scroll to position [1062, 0]
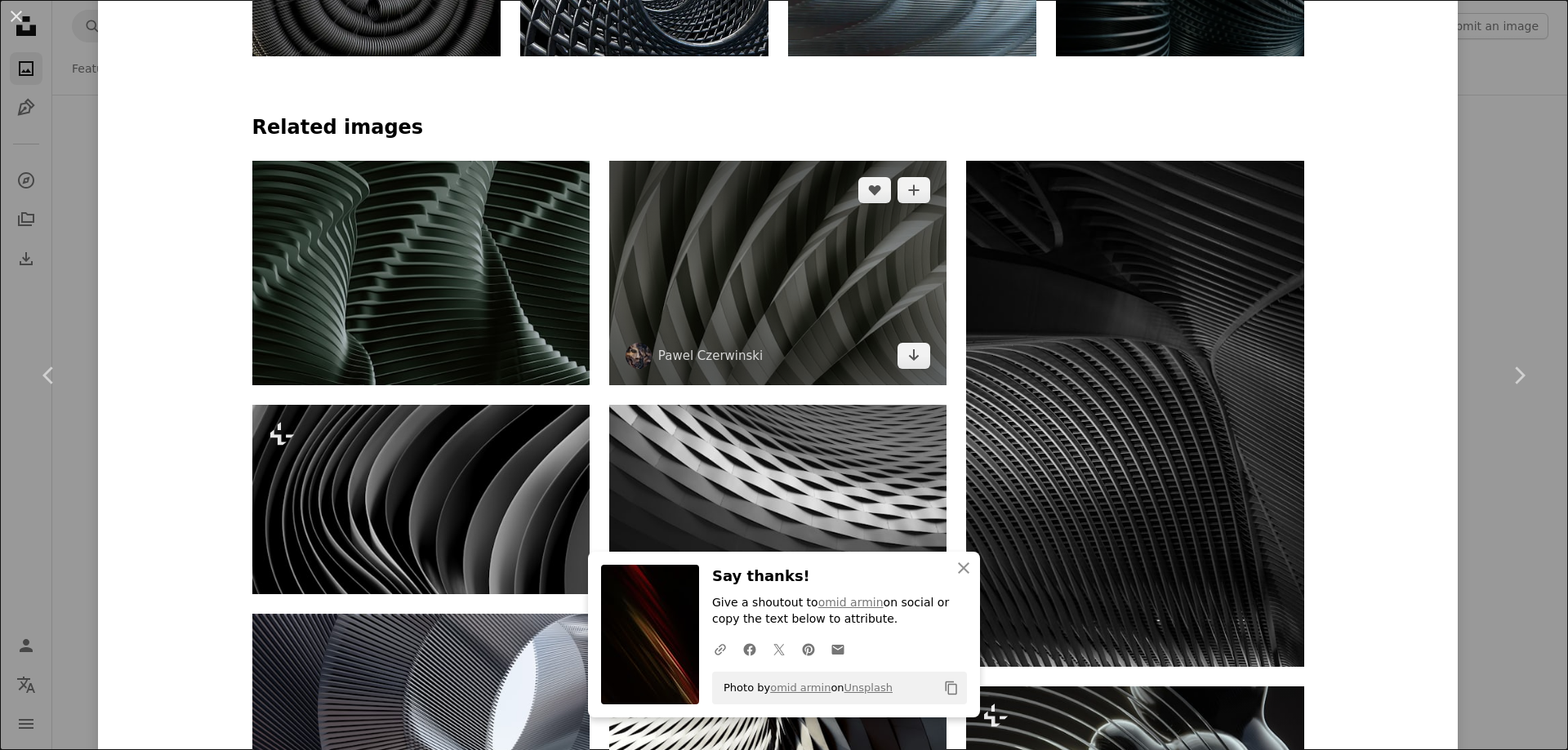
click at [786, 279] on img at bounding box center [777, 273] width 337 height 224
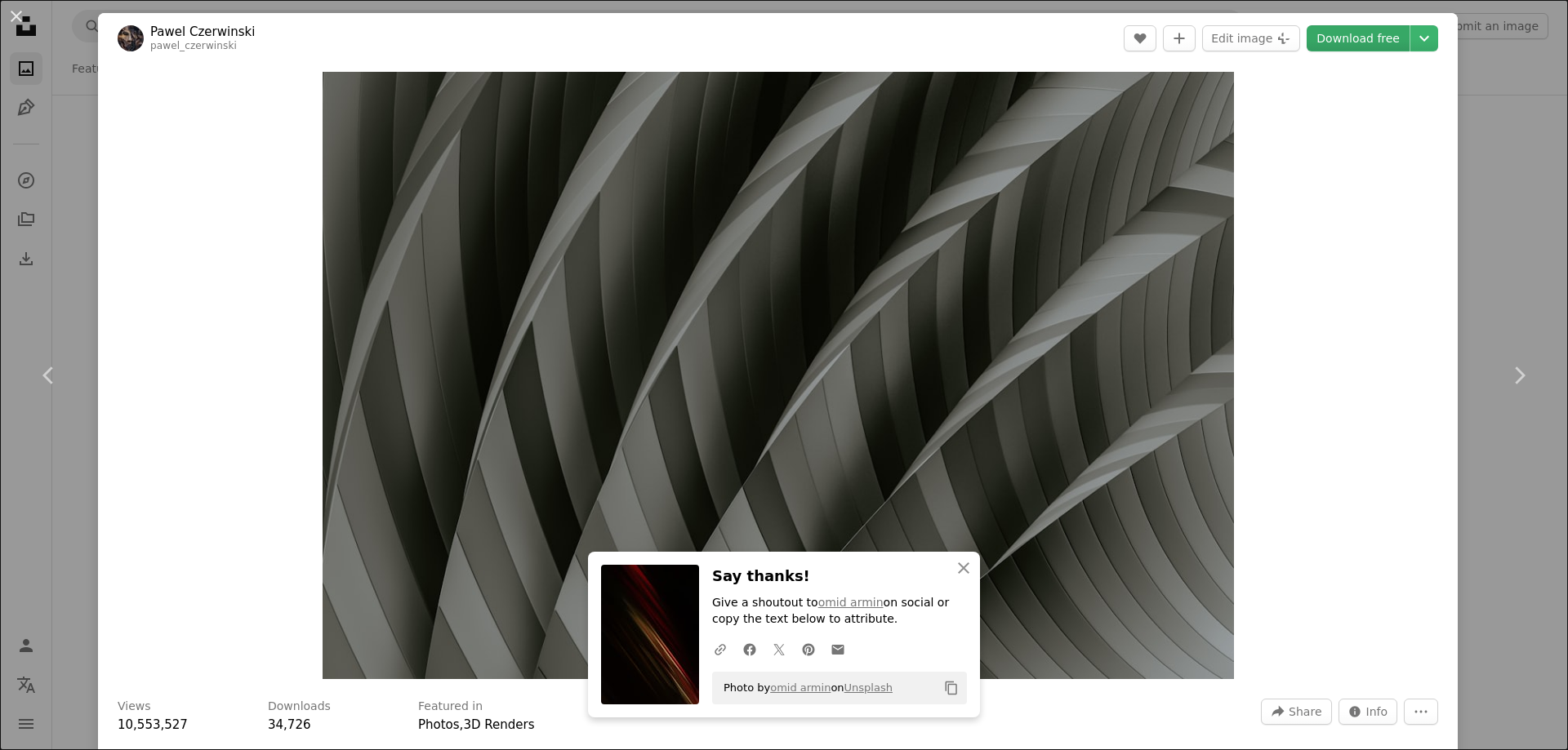
click at [1350, 39] on link "Download free" at bounding box center [1358, 39] width 103 height 26
